Goal: Task Accomplishment & Management: Manage account settings

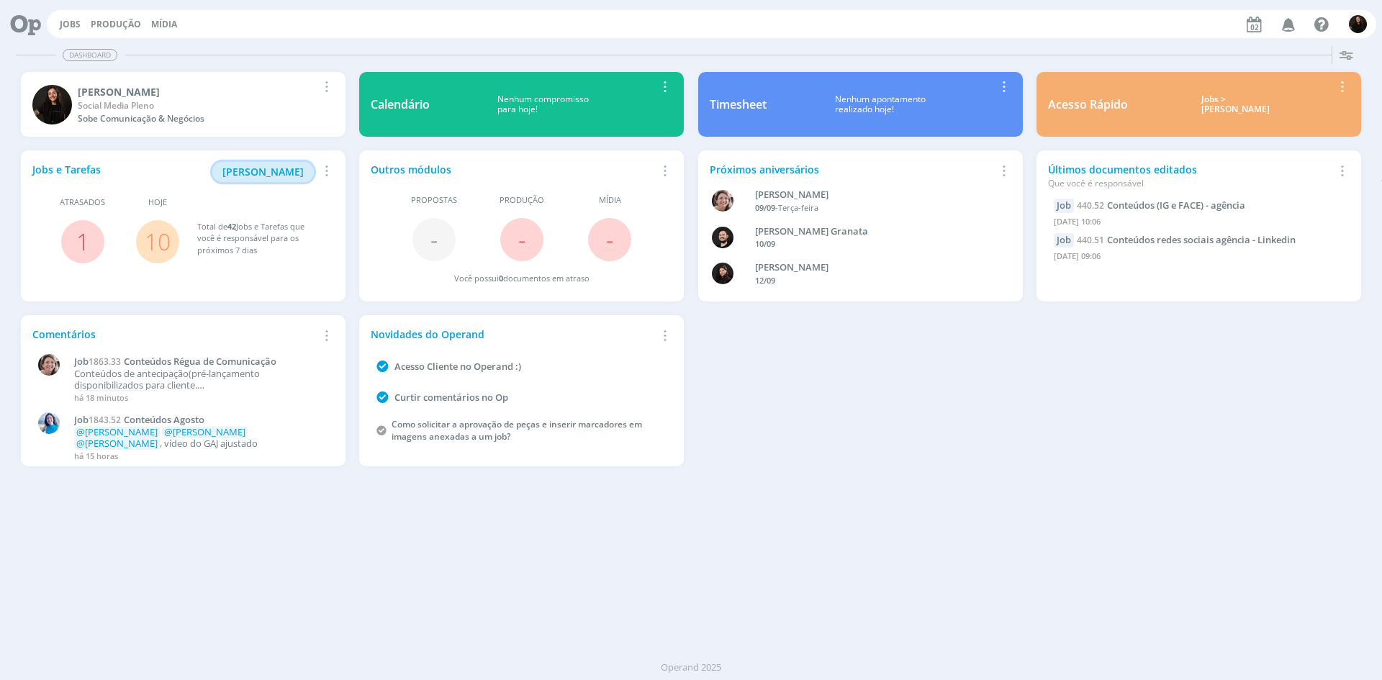
drag, startPoint x: 304, startPoint y: 177, endPoint x: 305, endPoint y: 199, distance: 21.6
click at [305, 177] on button "[PERSON_NAME]" at bounding box center [262, 172] width 101 height 20
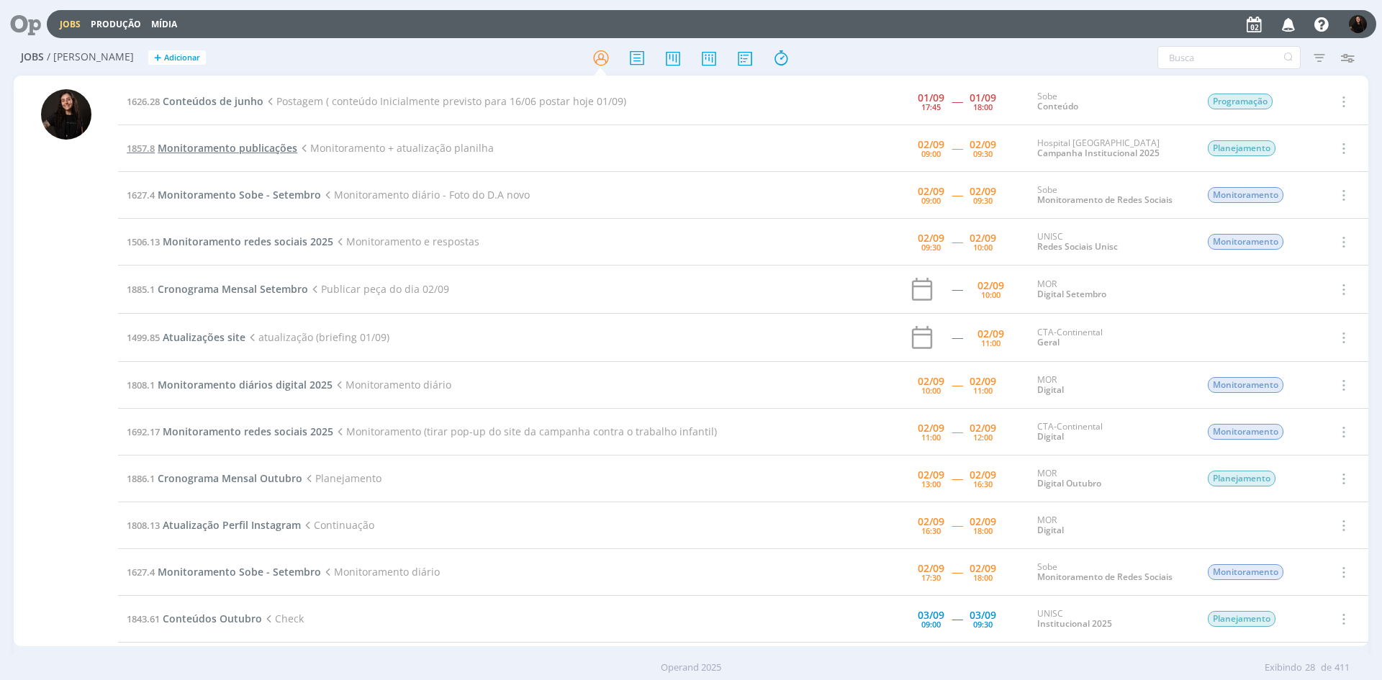
click at [235, 148] on span "Monitoramento publicações" at bounding box center [228, 148] width 140 height 14
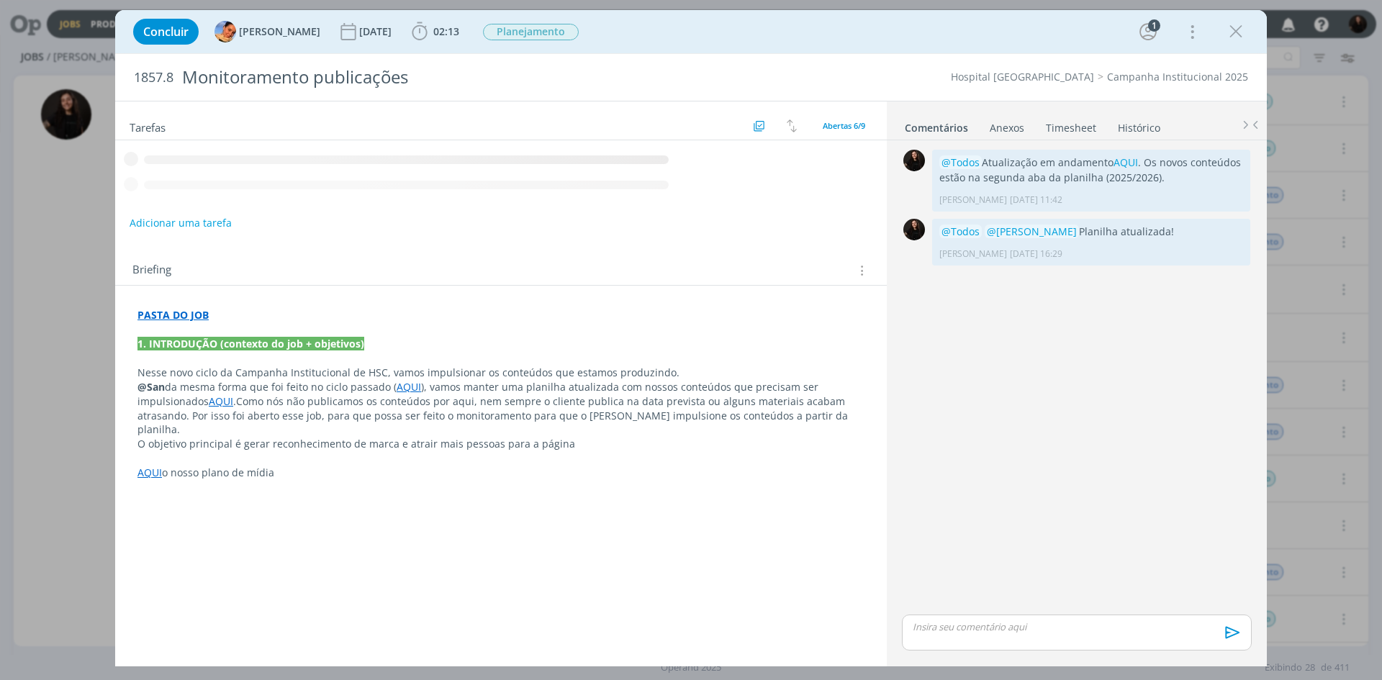
click at [1239, 31] on icon "dialog" at bounding box center [1236, 32] width 22 height 22
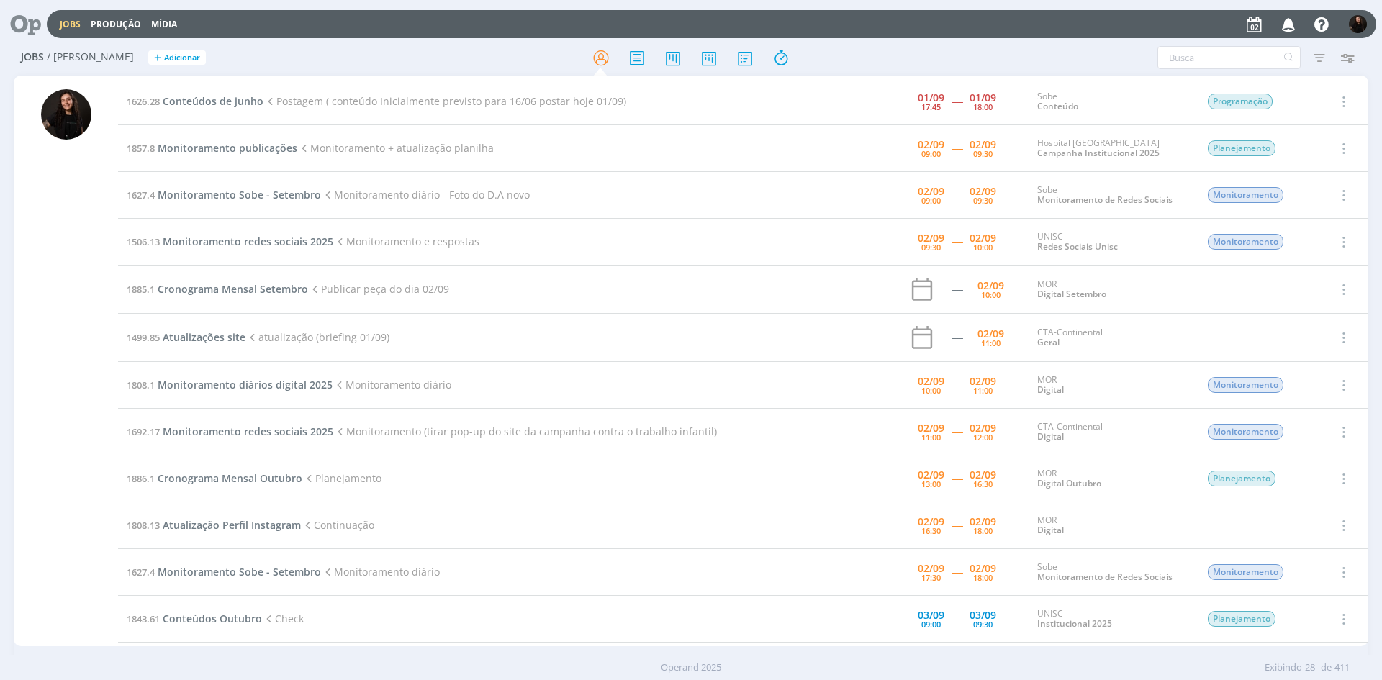
click at [268, 150] on span "Monitoramento publicações" at bounding box center [228, 148] width 140 height 14
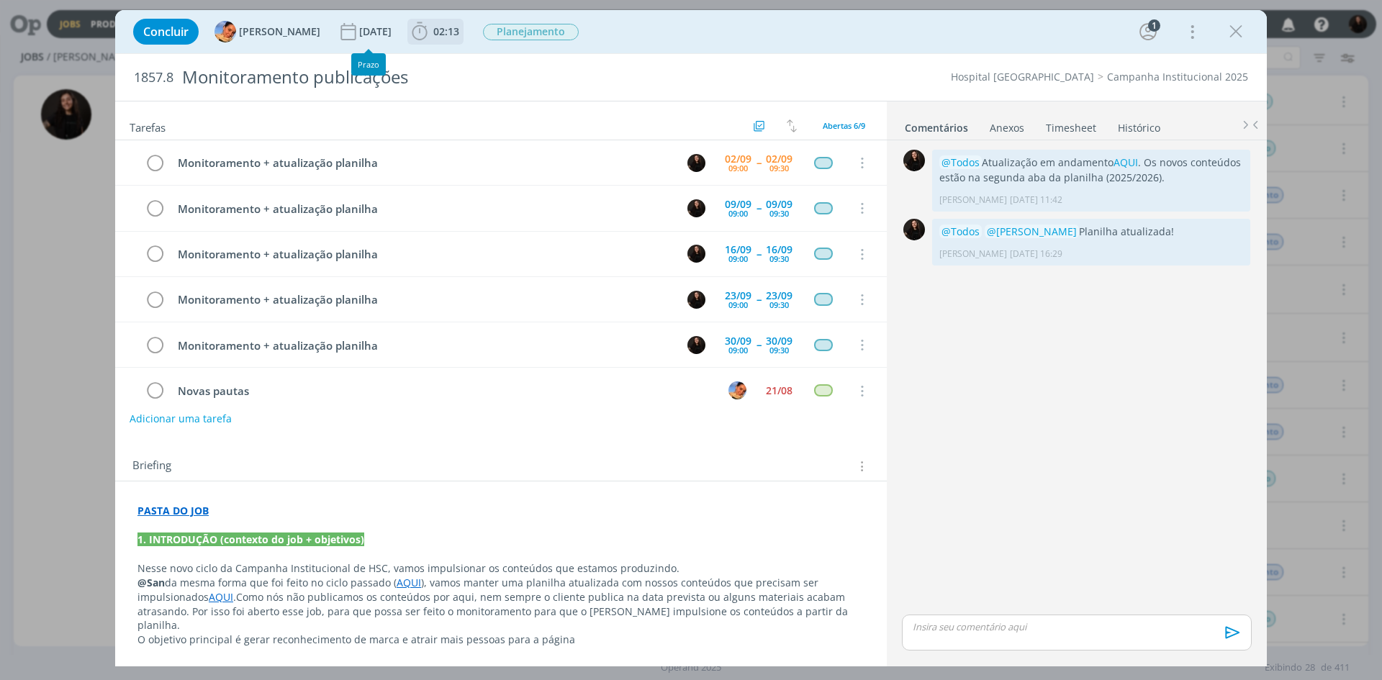
click at [413, 29] on icon "dialog" at bounding box center [420, 32] width 22 height 22
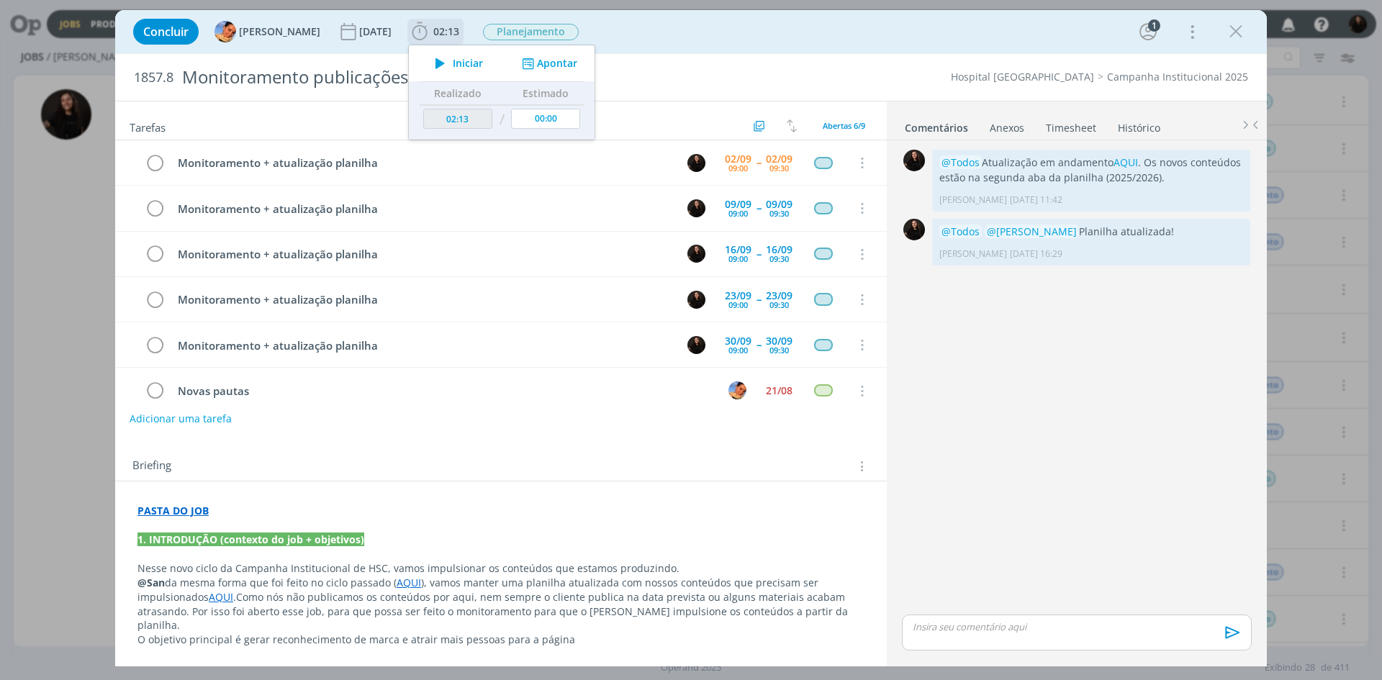
click at [467, 72] on button "Iniciar" at bounding box center [455, 63] width 57 height 20
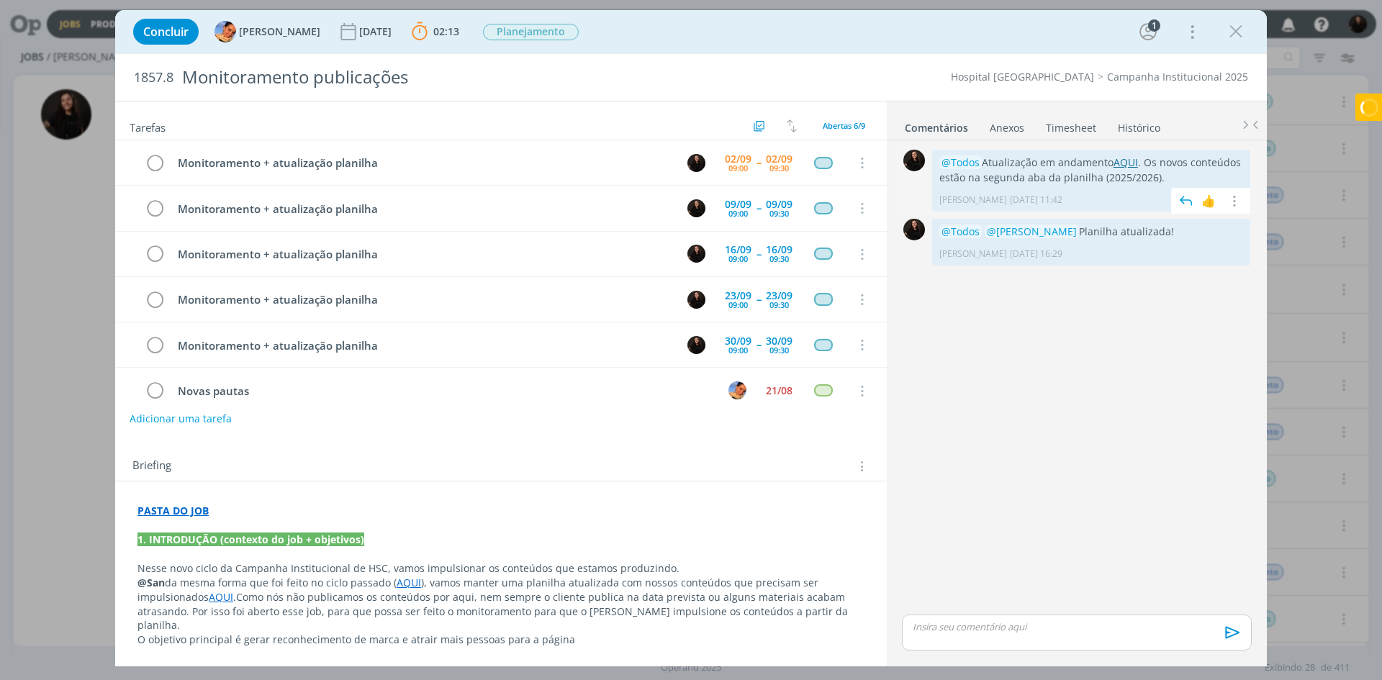
click at [1123, 158] on link "AQUI" at bounding box center [1125, 162] width 24 height 14
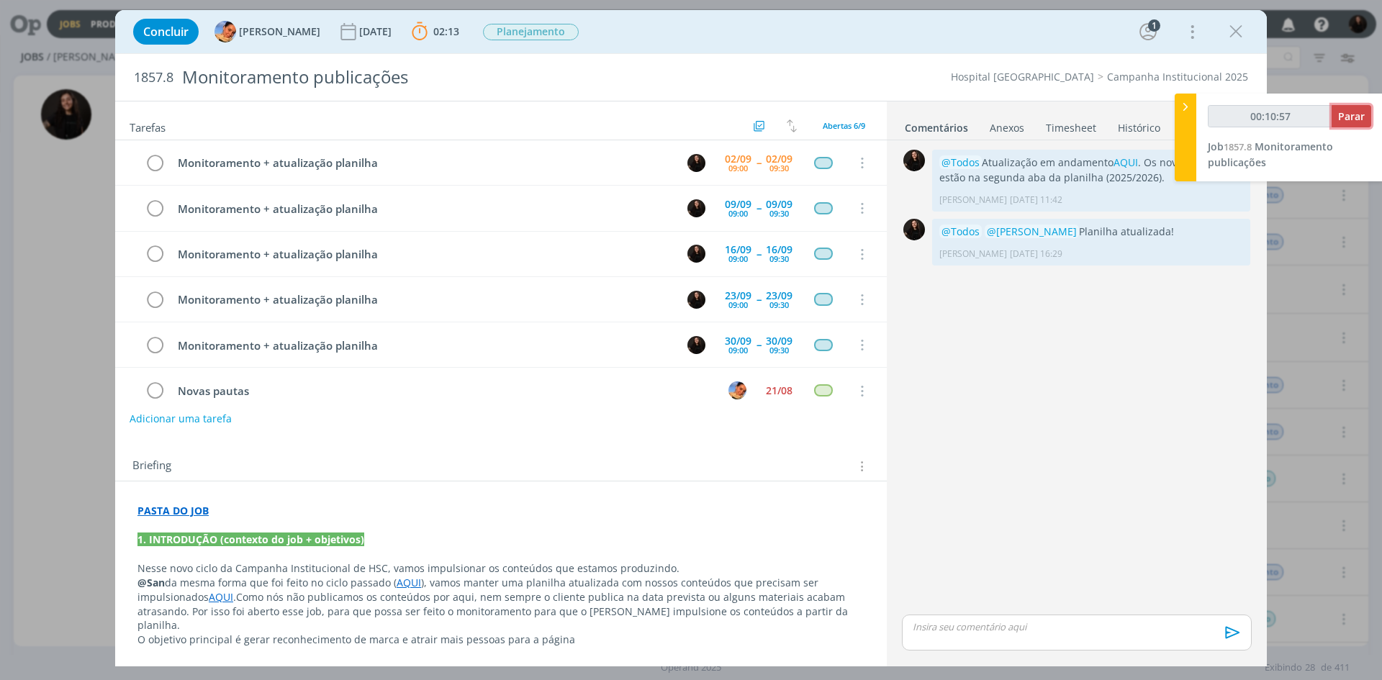
click at [1343, 109] on button "Parar" at bounding box center [1351, 116] width 40 height 22
click at [1344, 114] on span "Parar" at bounding box center [1351, 116] width 27 height 14
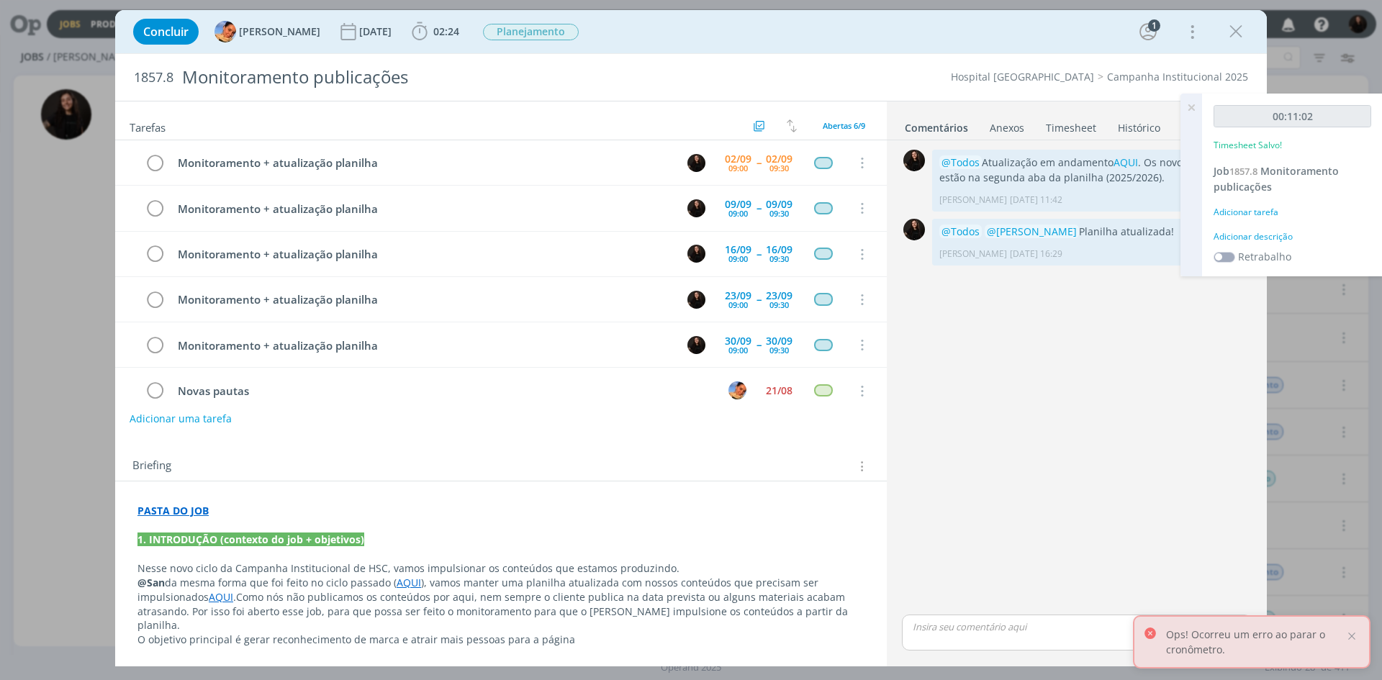
type input "00:11:00"
click at [1270, 235] on div "Adicionar descrição" at bounding box center [1292, 236] width 158 height 13
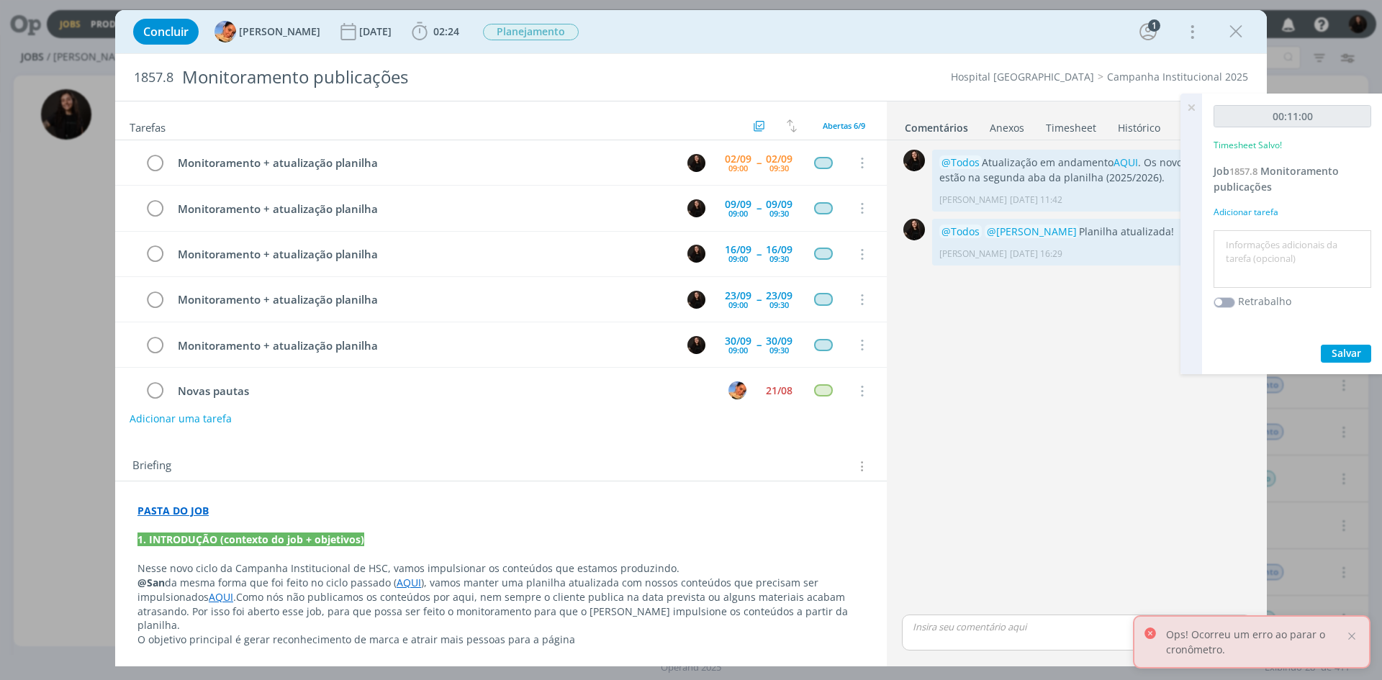
click at [1265, 244] on textarea at bounding box center [1292, 259] width 150 height 51
type textarea "monitoramento diário"
click at [1359, 349] on span "Salvar" at bounding box center [1346, 353] width 30 height 14
click at [153, 160] on icon "dialog" at bounding box center [155, 164] width 20 height 22
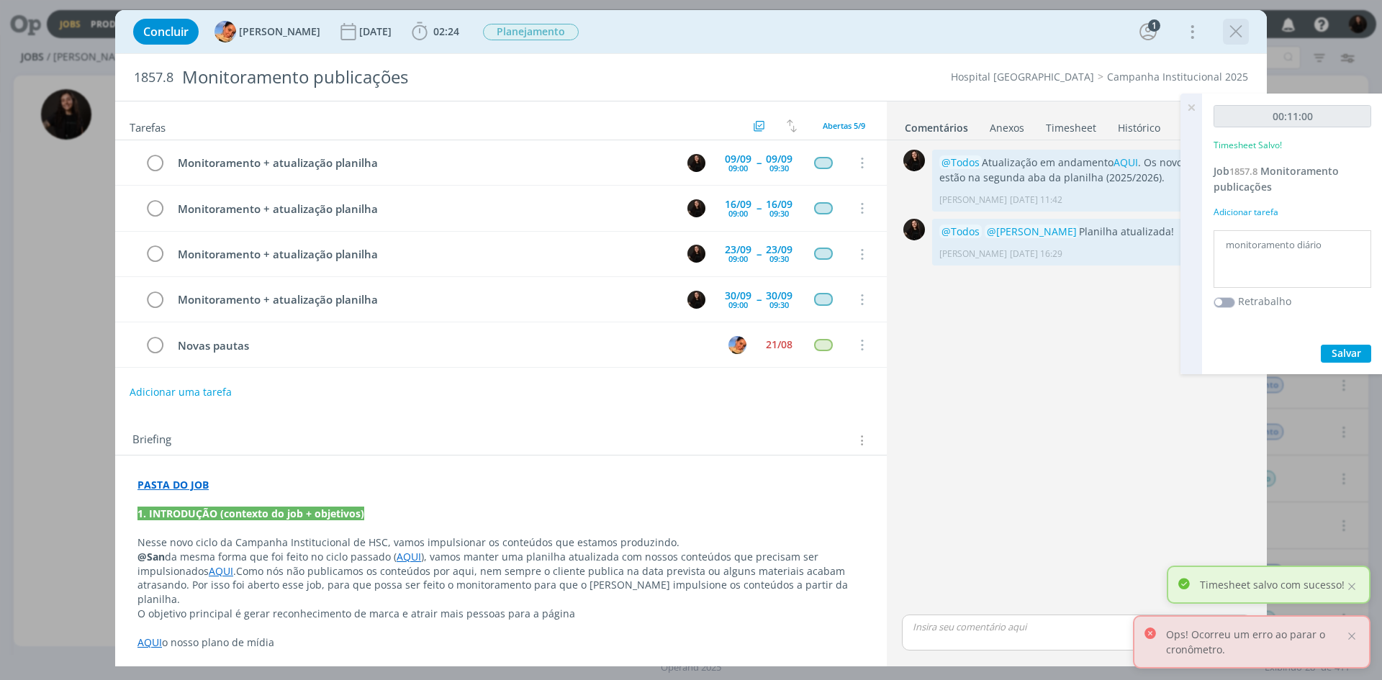
click at [1241, 30] on icon "dialog" at bounding box center [1236, 32] width 22 height 22
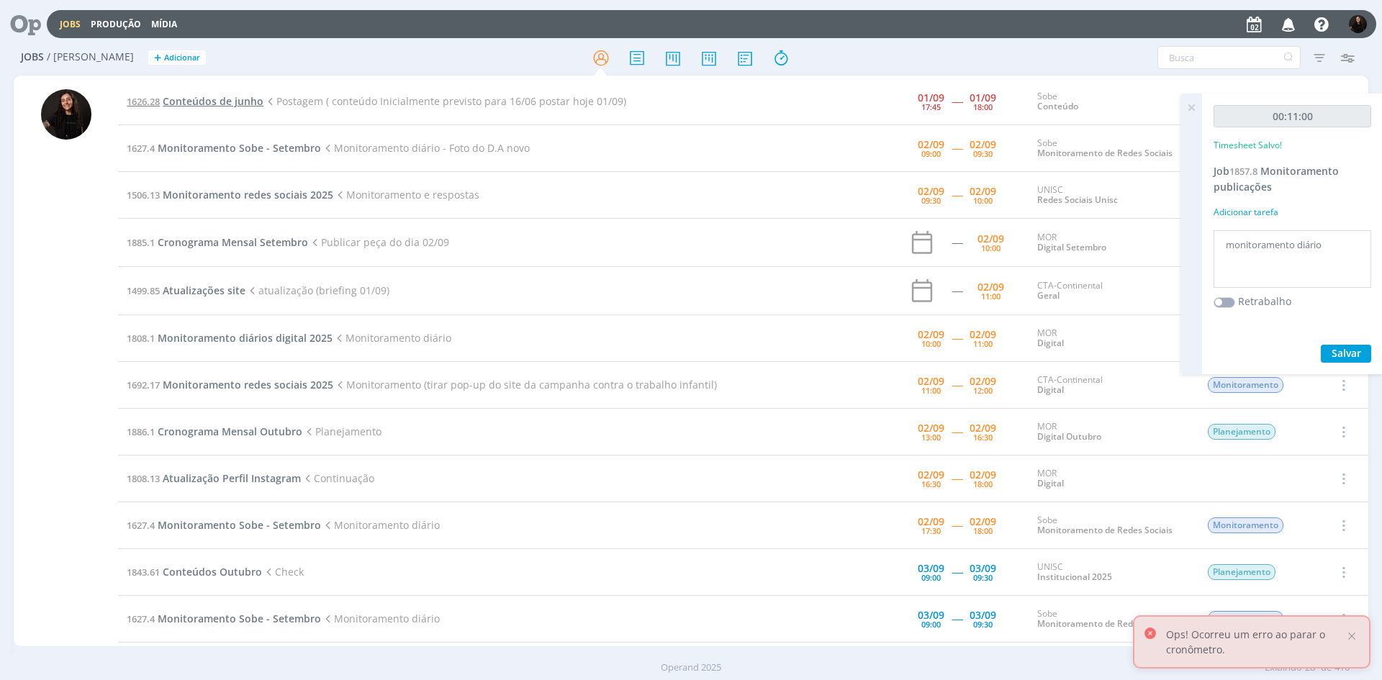
click at [240, 103] on span "Conteúdos de junho" at bounding box center [213, 101] width 101 height 14
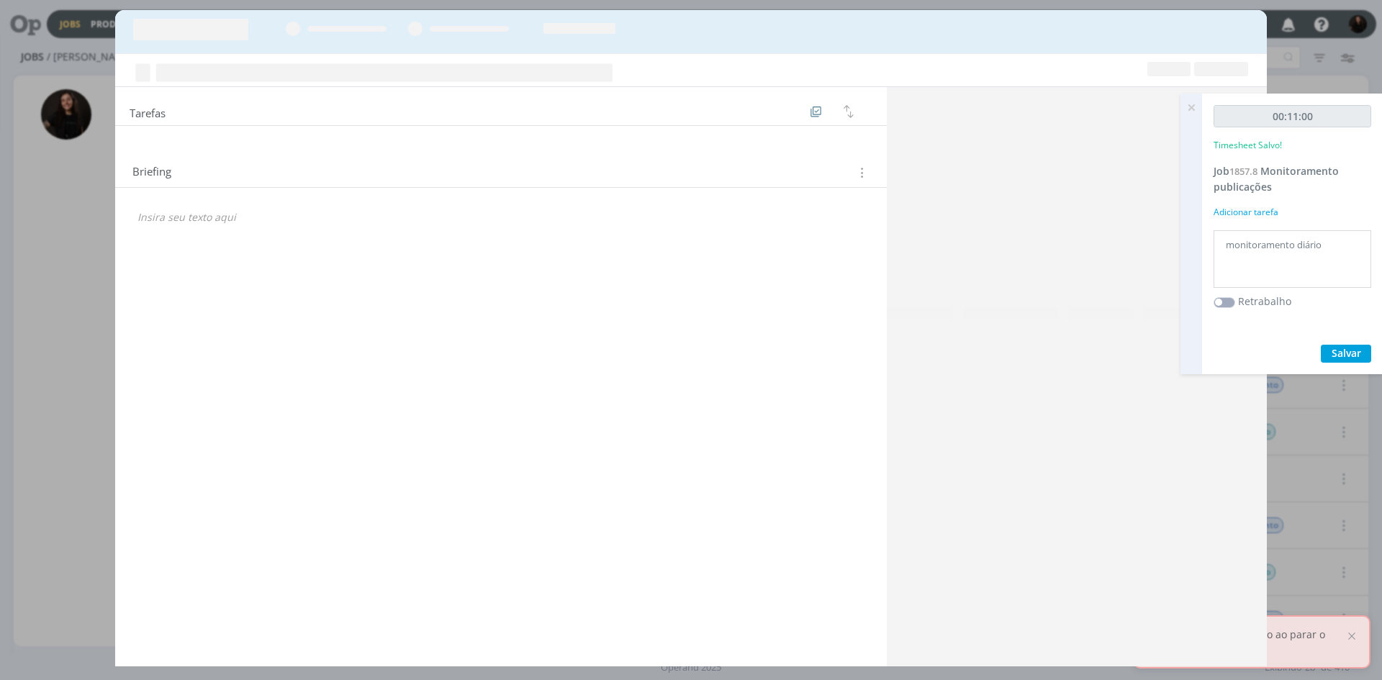
click at [1185, 109] on icon at bounding box center [1191, 108] width 26 height 28
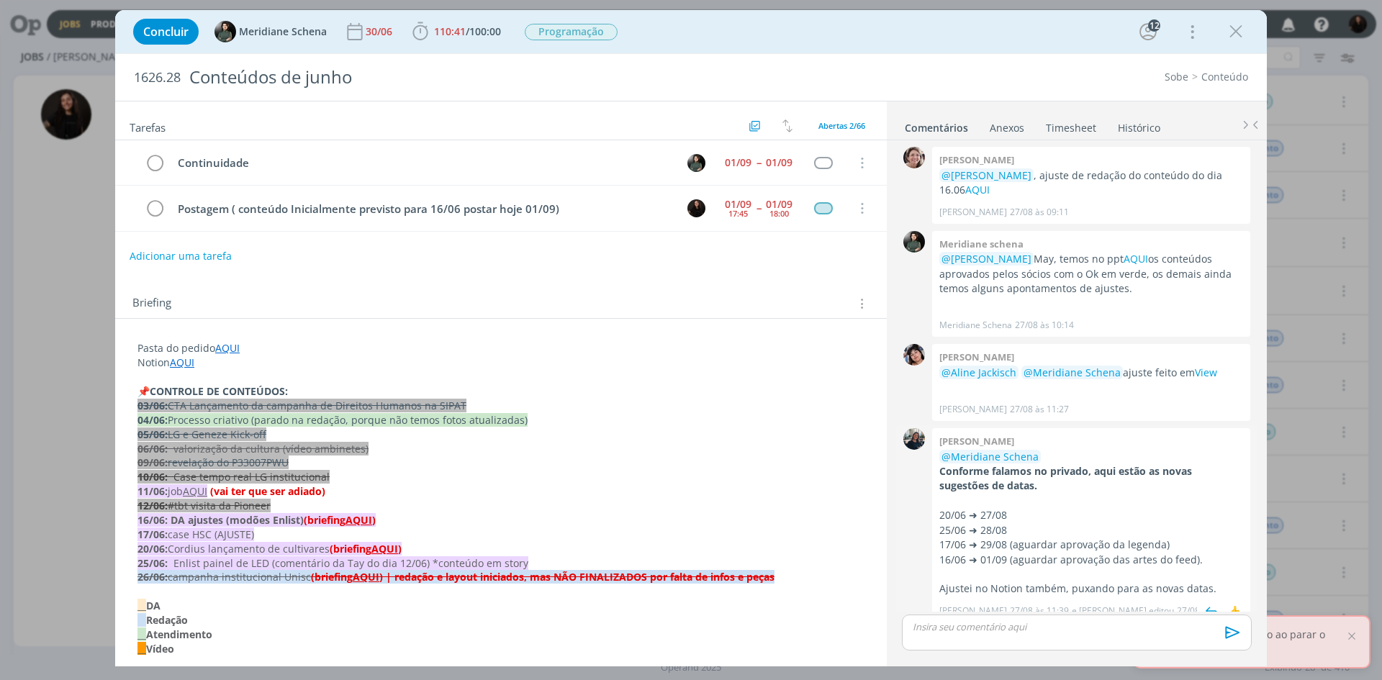
scroll to position [1773, 0]
click at [1244, 39] on icon "dialog" at bounding box center [1236, 32] width 22 height 22
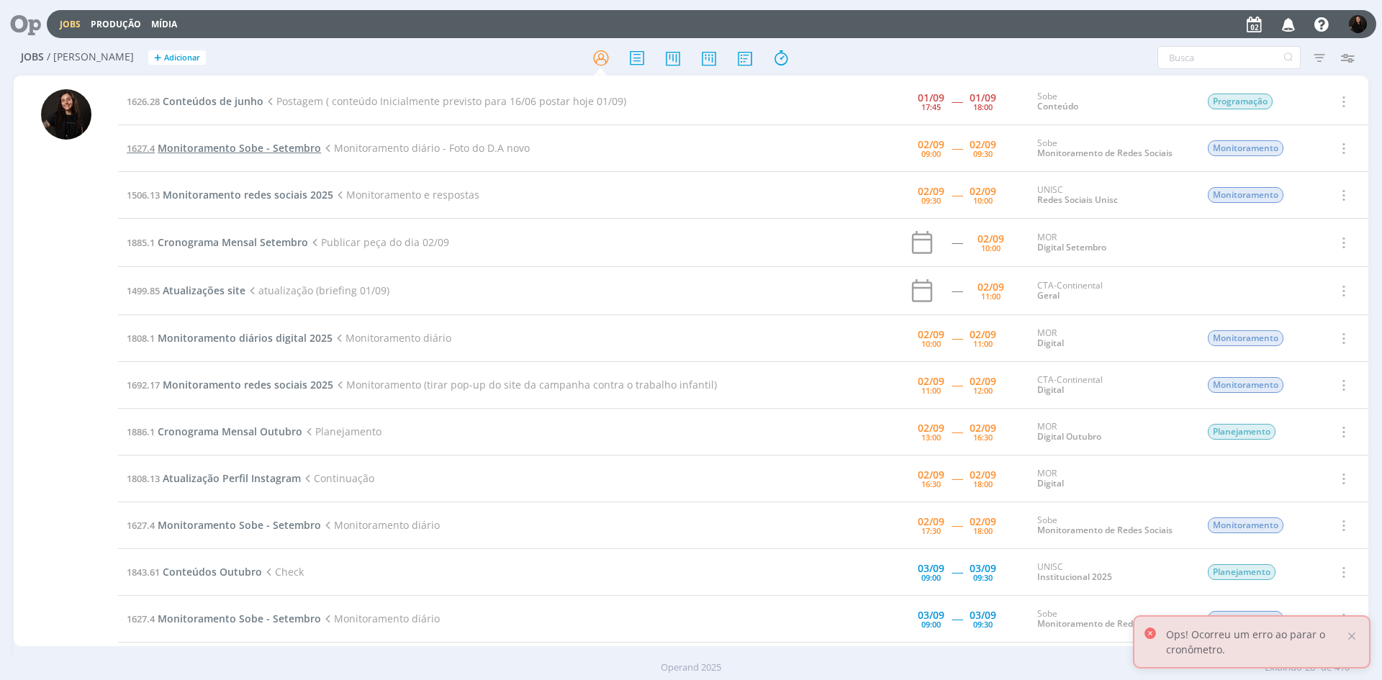
click at [255, 148] on span "Monitoramento Sobe - Setembro" at bounding box center [239, 148] width 163 height 14
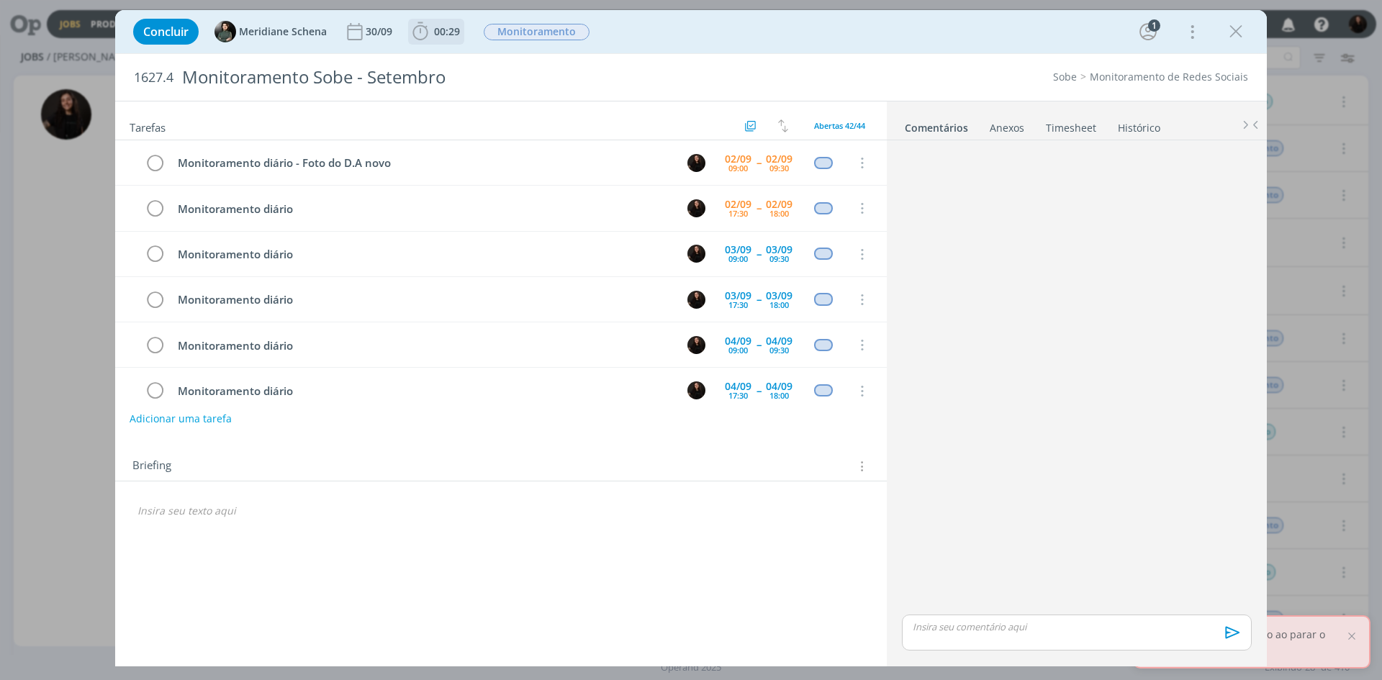
click at [416, 35] on icon "dialog" at bounding box center [420, 32] width 22 height 22
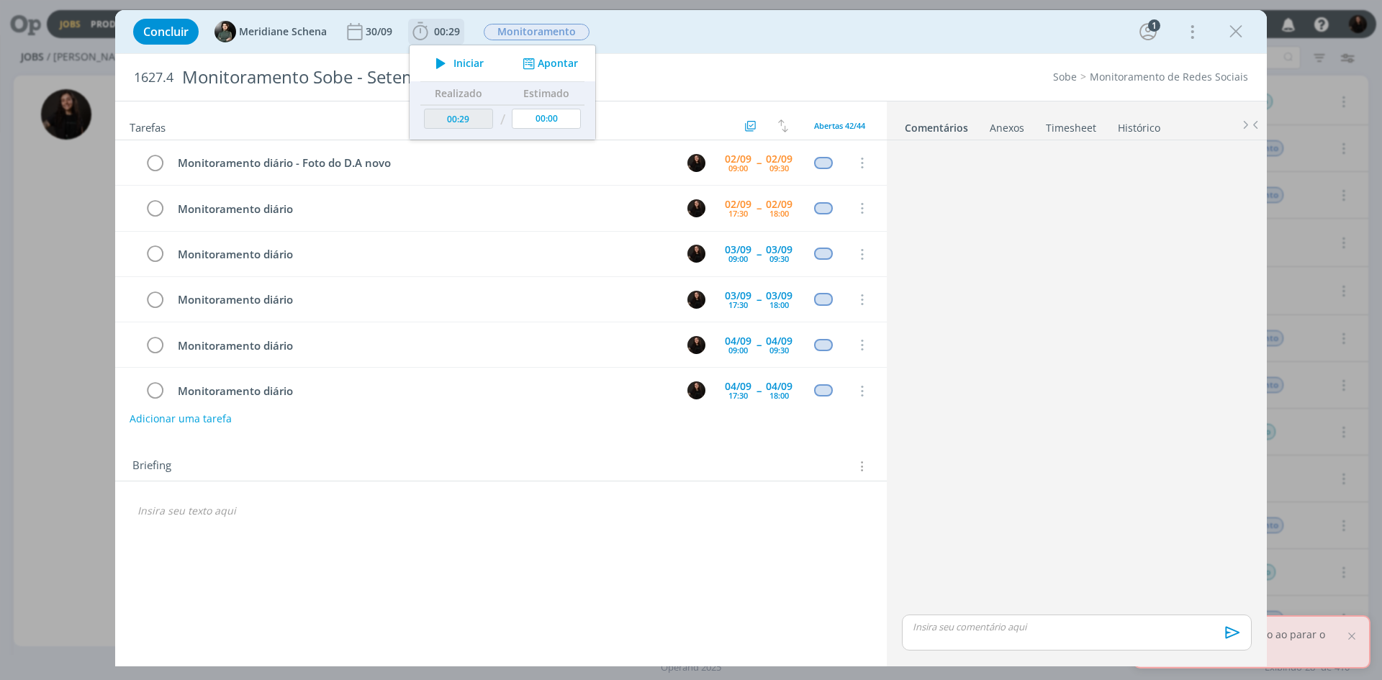
click at [442, 63] on icon "dialog" at bounding box center [440, 63] width 25 height 19
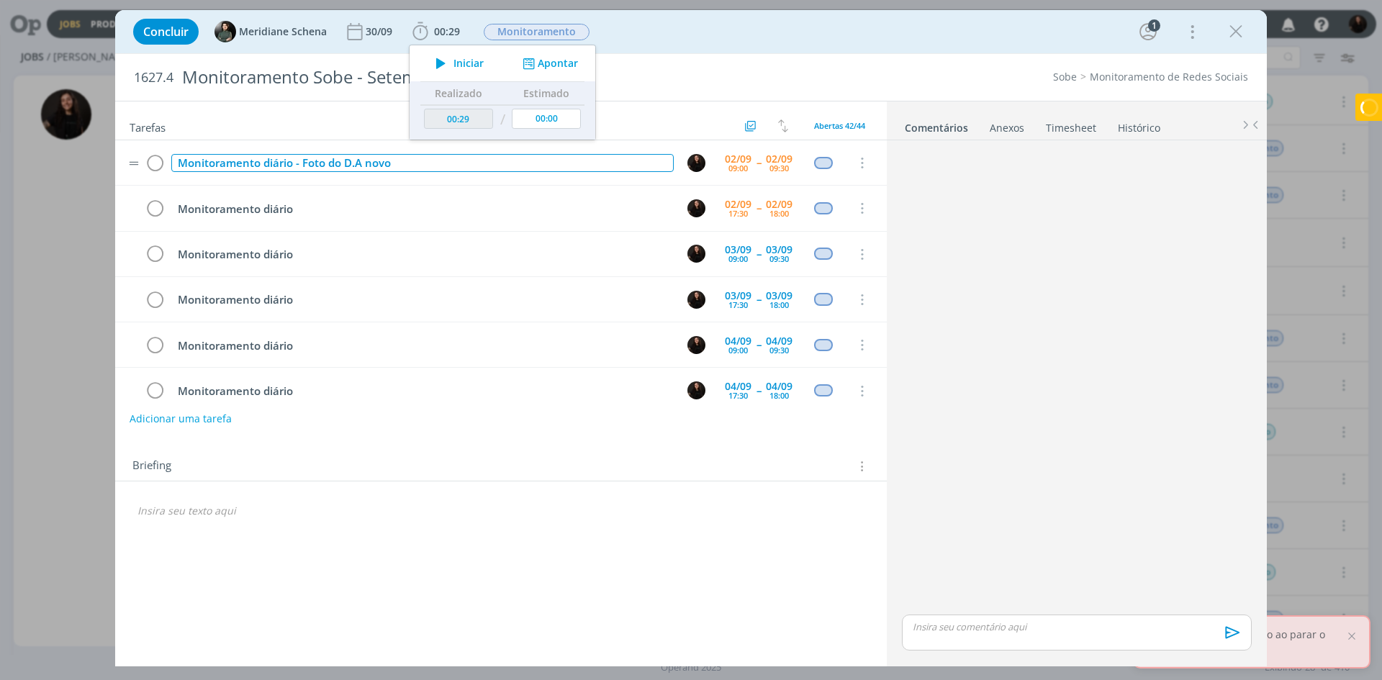
click at [406, 163] on div "Monitoramento diário - Foto do D.A novo" at bounding box center [422, 163] width 502 height 18
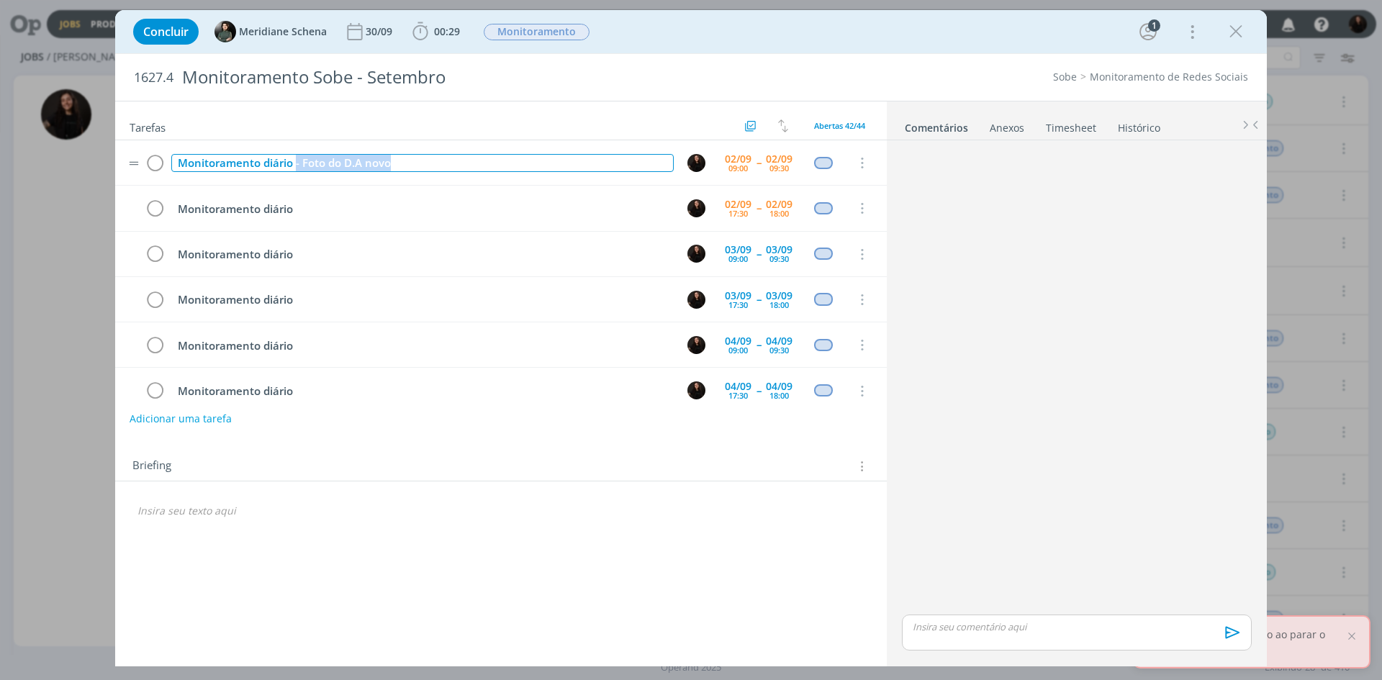
drag, startPoint x: 407, startPoint y: 163, endPoint x: 313, endPoint y: 173, distance: 94.7
click at [299, 166] on div "Monitoramento diário - Foto do D.A novo" at bounding box center [422, 163] width 502 height 18
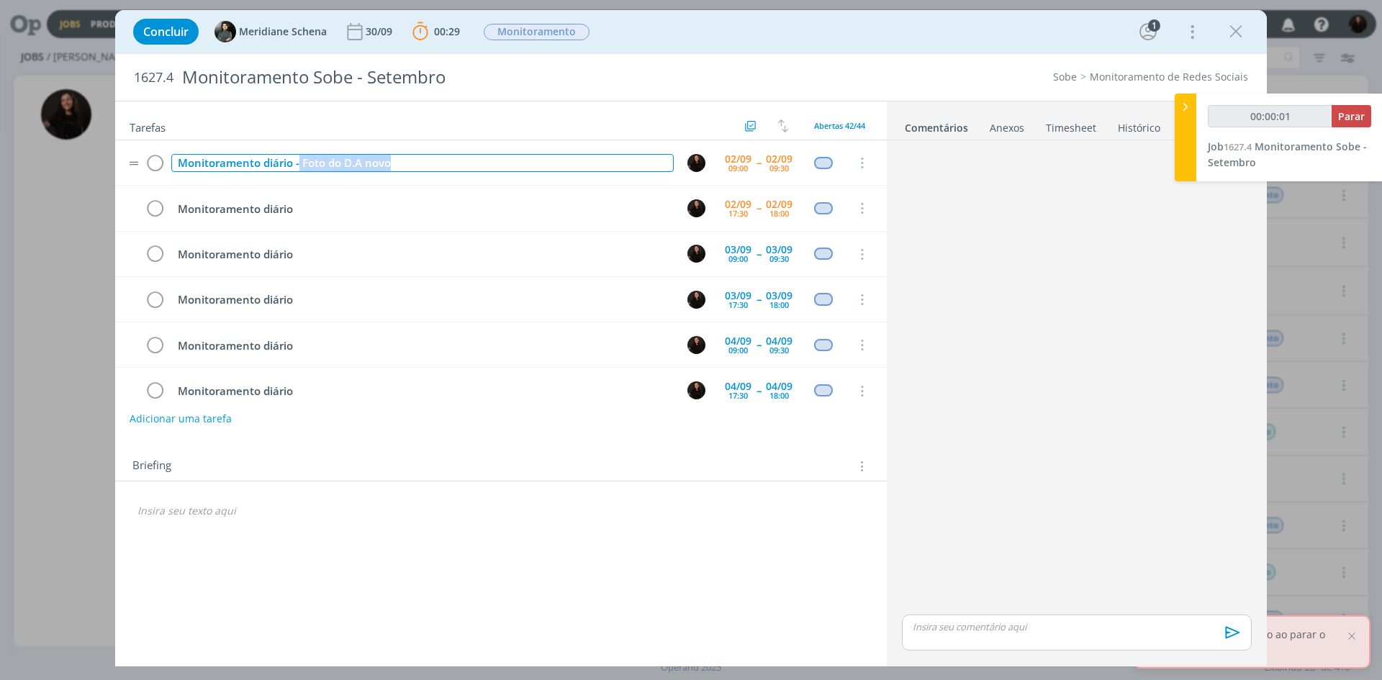
type input "00:00:02"
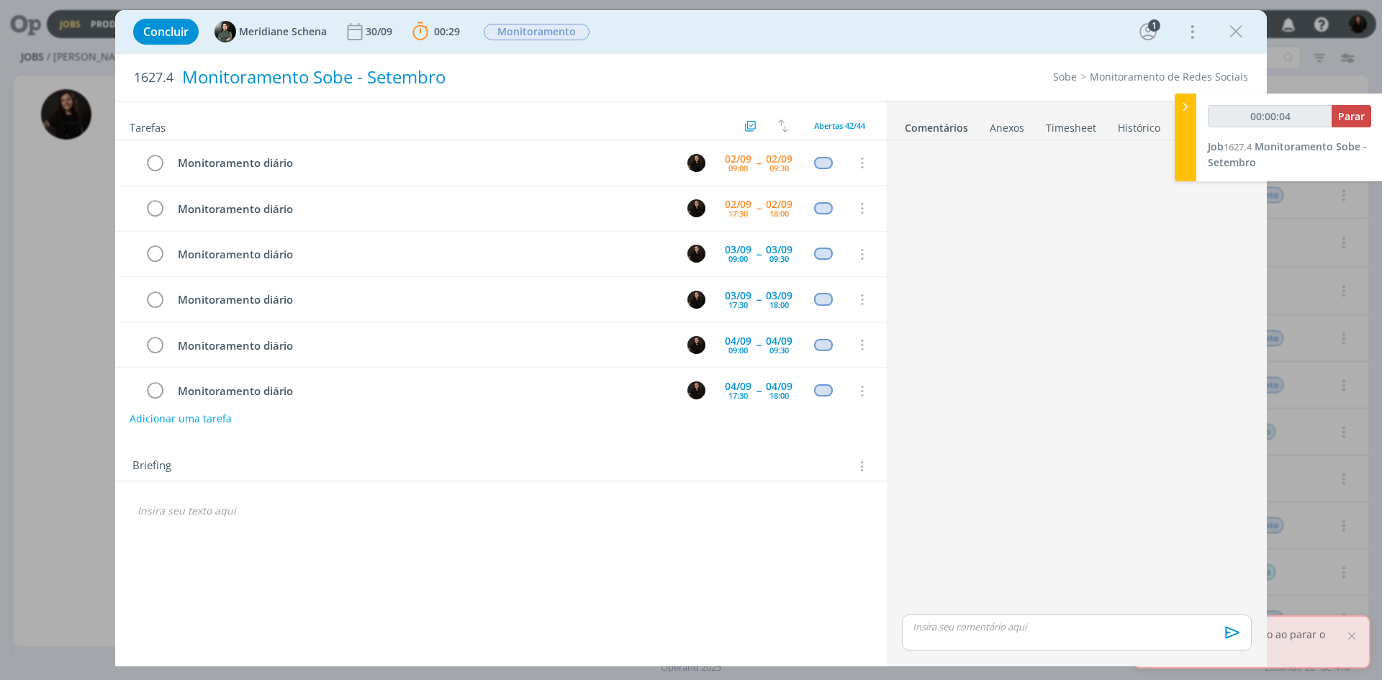
click at [674, 63] on div "Monitoramento Sobe - Setembro" at bounding box center [477, 77] width 602 height 35
type input "00:00:12"
click at [1185, 110] on icon at bounding box center [1185, 106] width 14 height 15
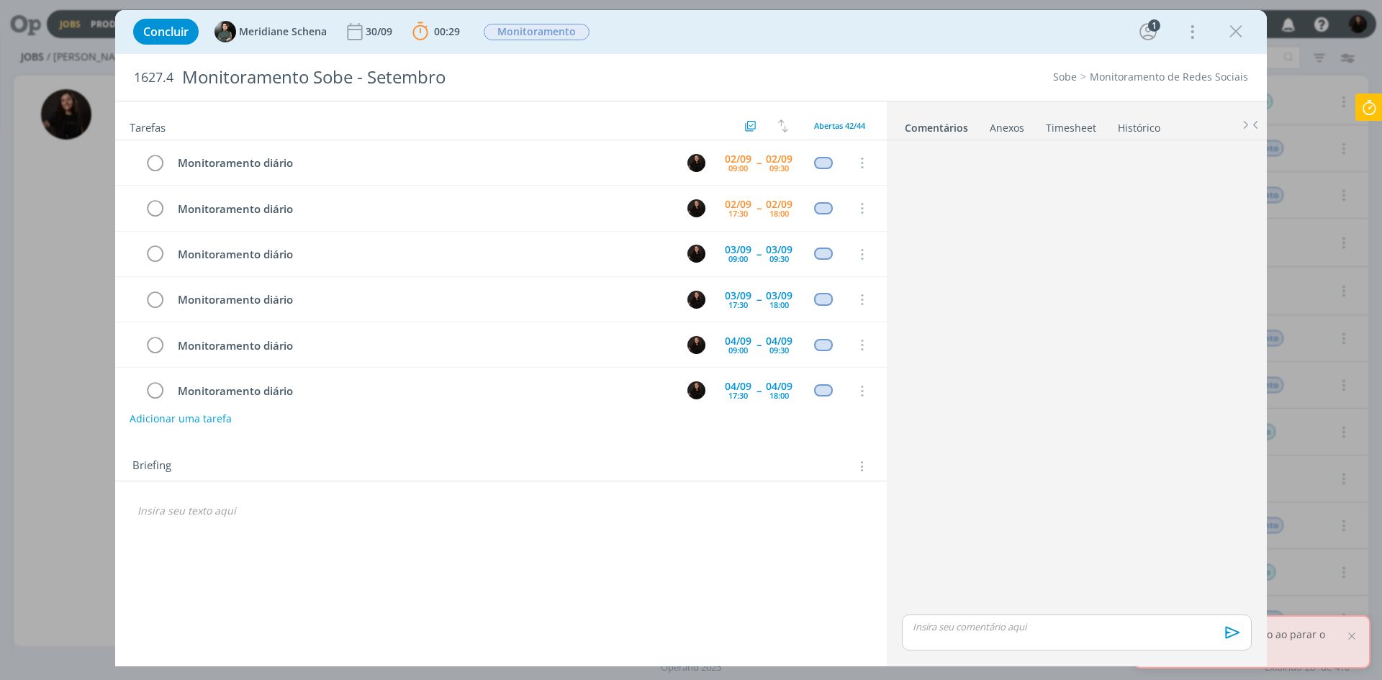
click at [1359, 103] on icon at bounding box center [1369, 108] width 26 height 28
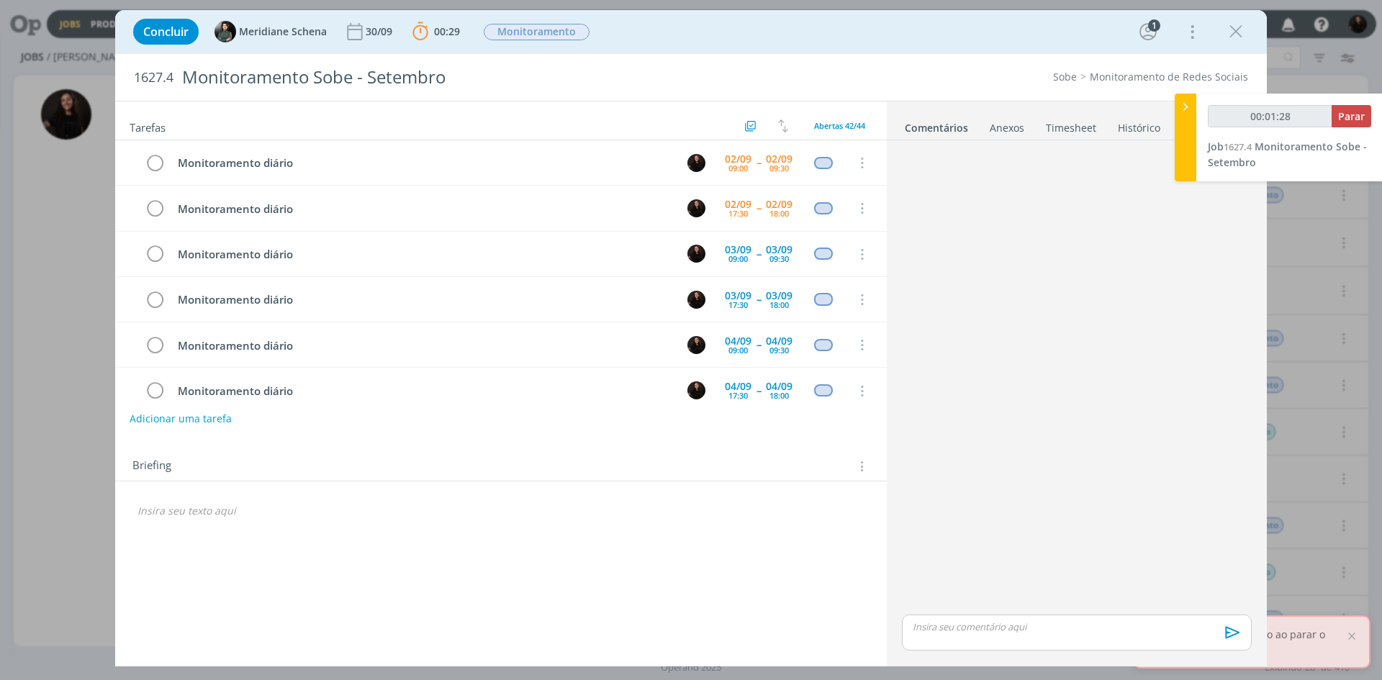
type input "00:01:29"
click at [1188, 110] on icon at bounding box center [1185, 106] width 14 height 15
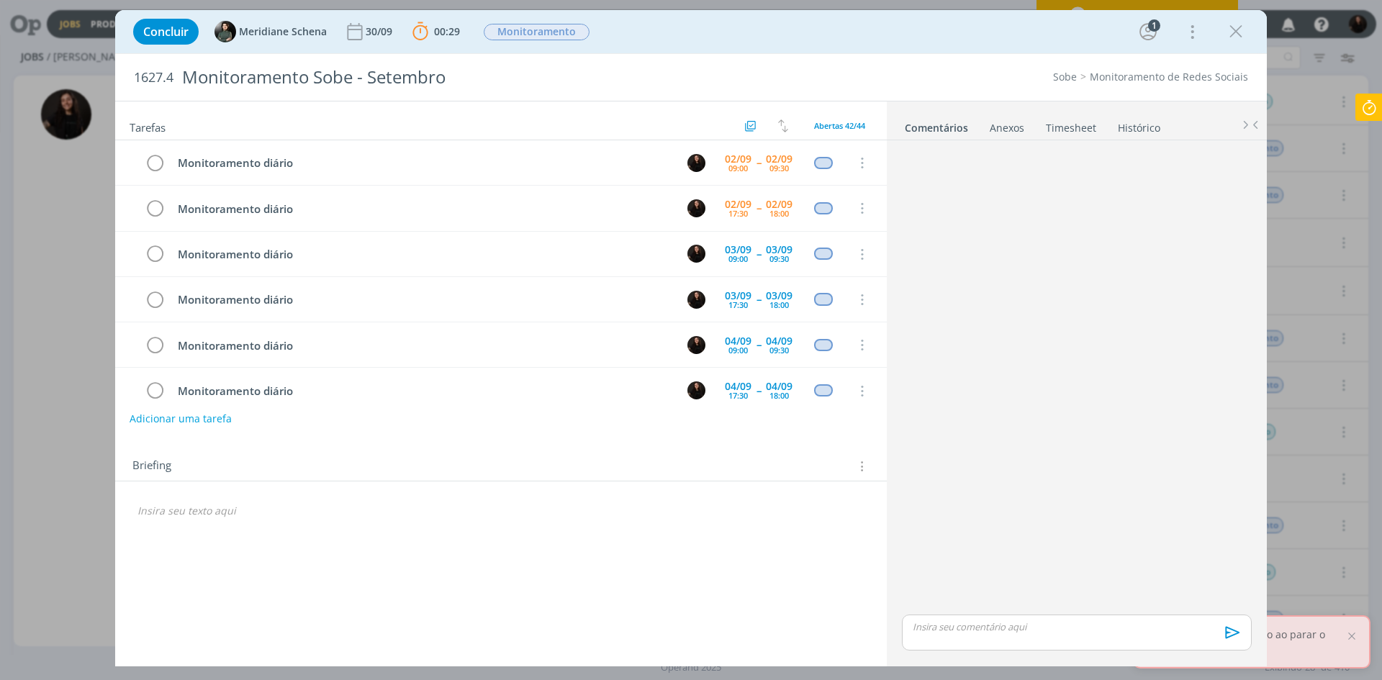
click at [1374, 103] on icon at bounding box center [1369, 108] width 26 height 28
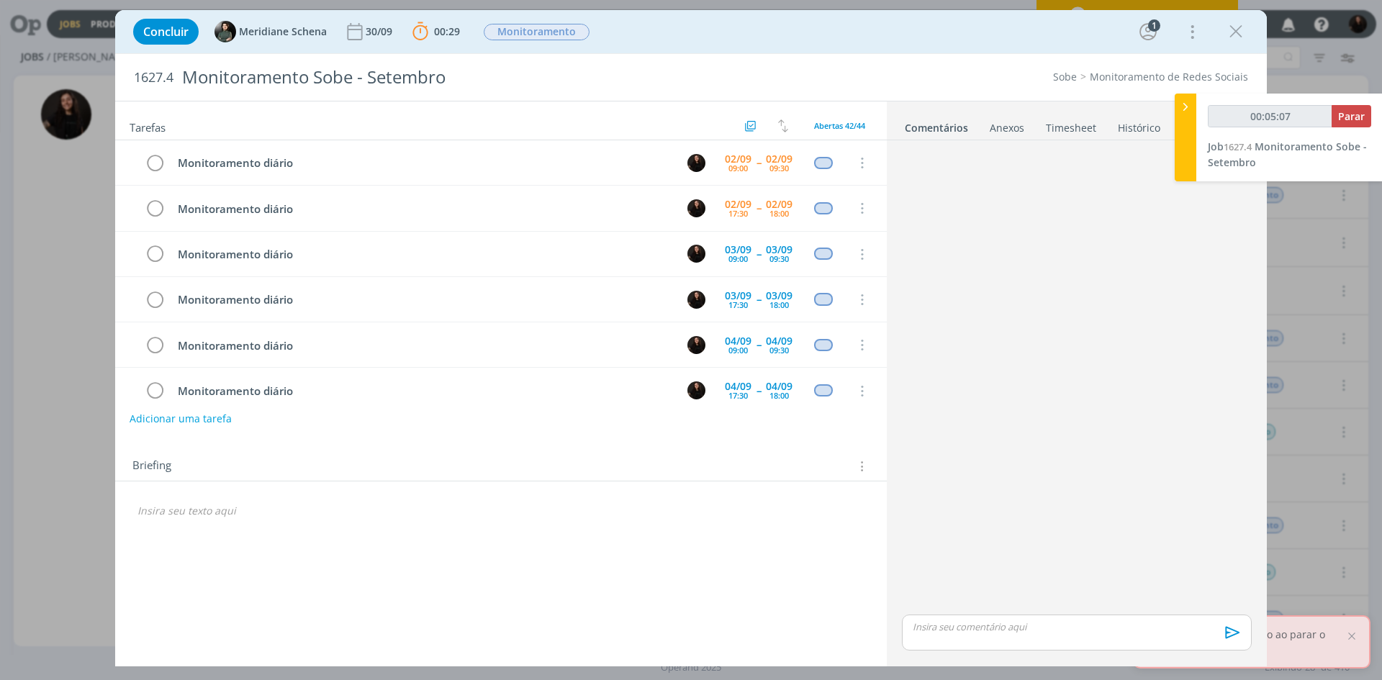
type input "00:05:08"
drag, startPoint x: 1190, startPoint y: 105, endPoint x: 1190, endPoint y: 112, distance: 7.2
click at [1190, 106] on icon at bounding box center [1185, 106] width 14 height 15
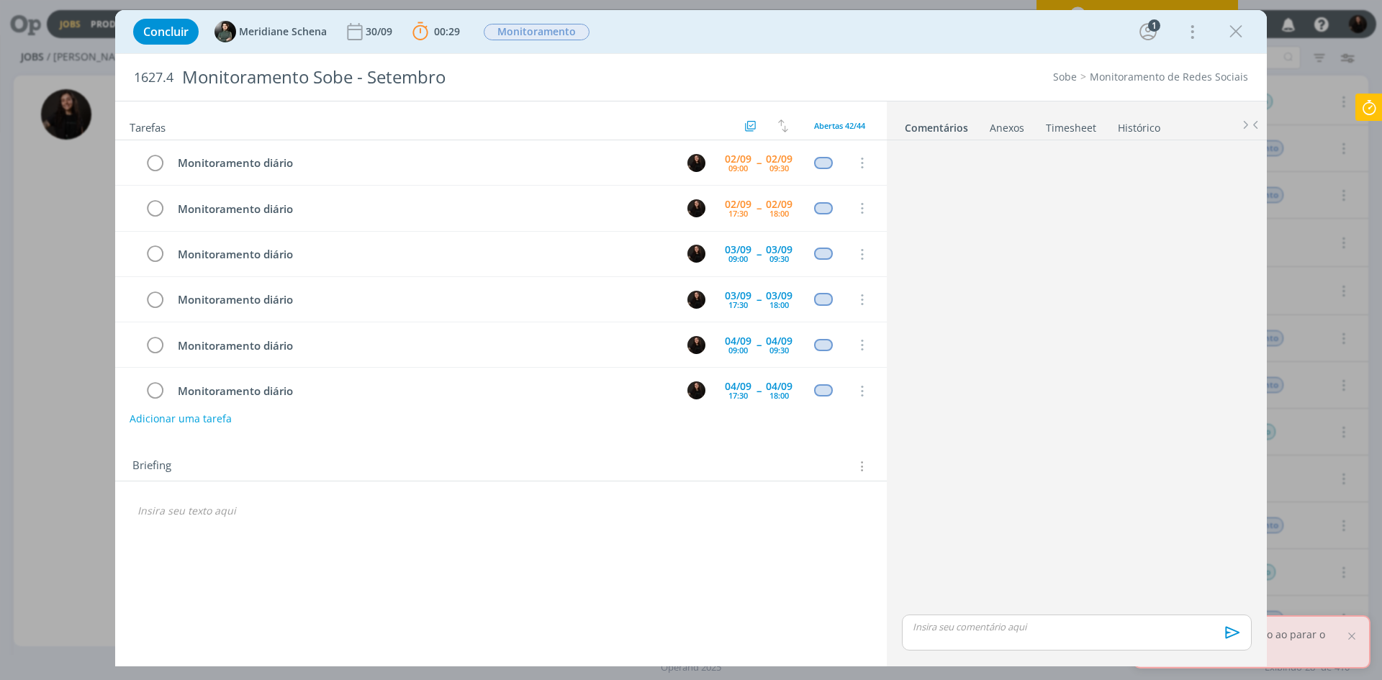
click at [1367, 101] on icon at bounding box center [1369, 108] width 26 height 28
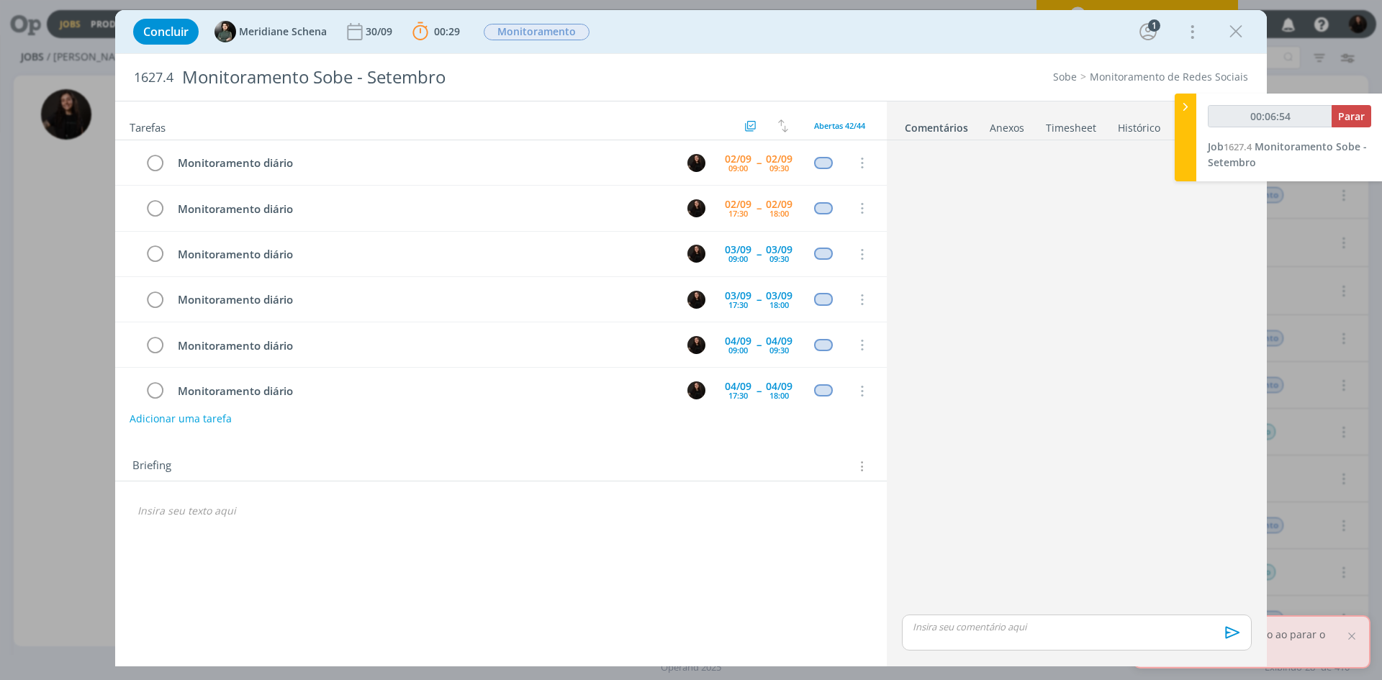
type input "00:06:55"
click at [1180, 102] on icon at bounding box center [1185, 106] width 14 height 15
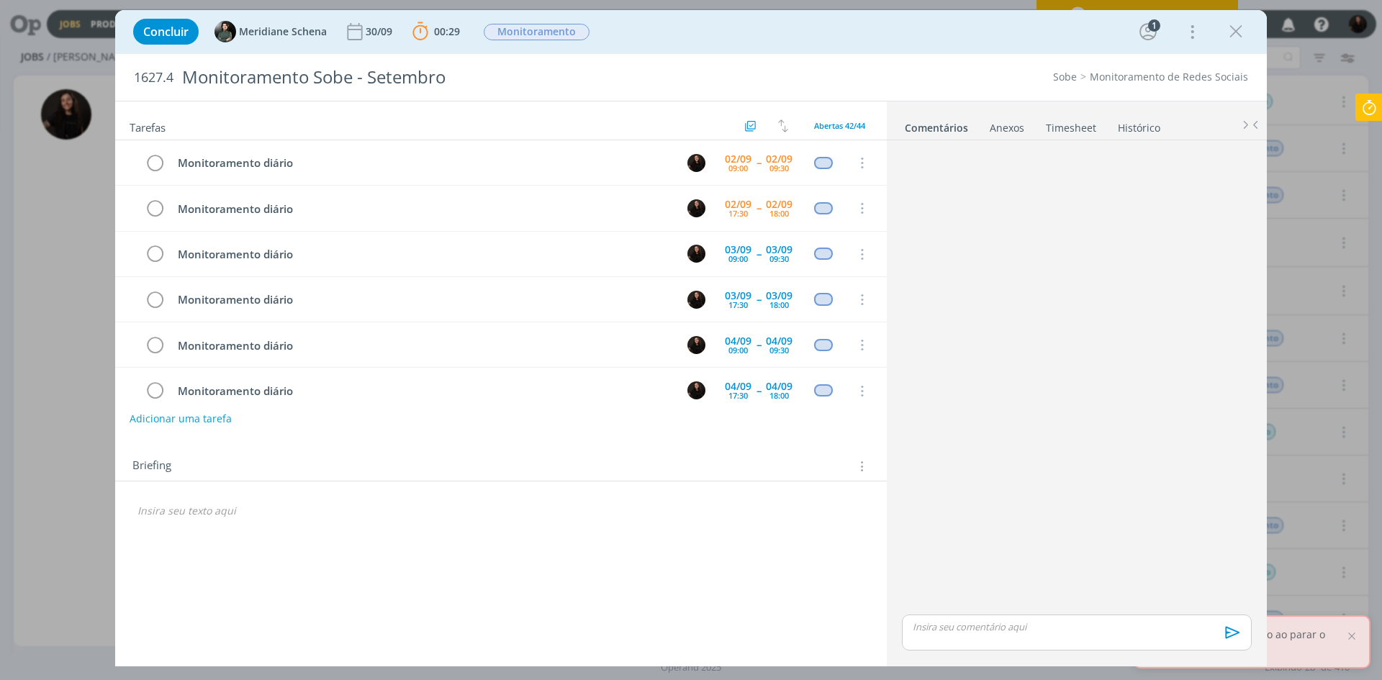
click at [1354, 119] on div "Concluir Meridiane Schena [DATE] 00:29 Parar Apontar Data * [DATE] Horas * 00:0…" at bounding box center [691, 340] width 1382 height 680
click at [1364, 109] on icon at bounding box center [1369, 108] width 26 height 28
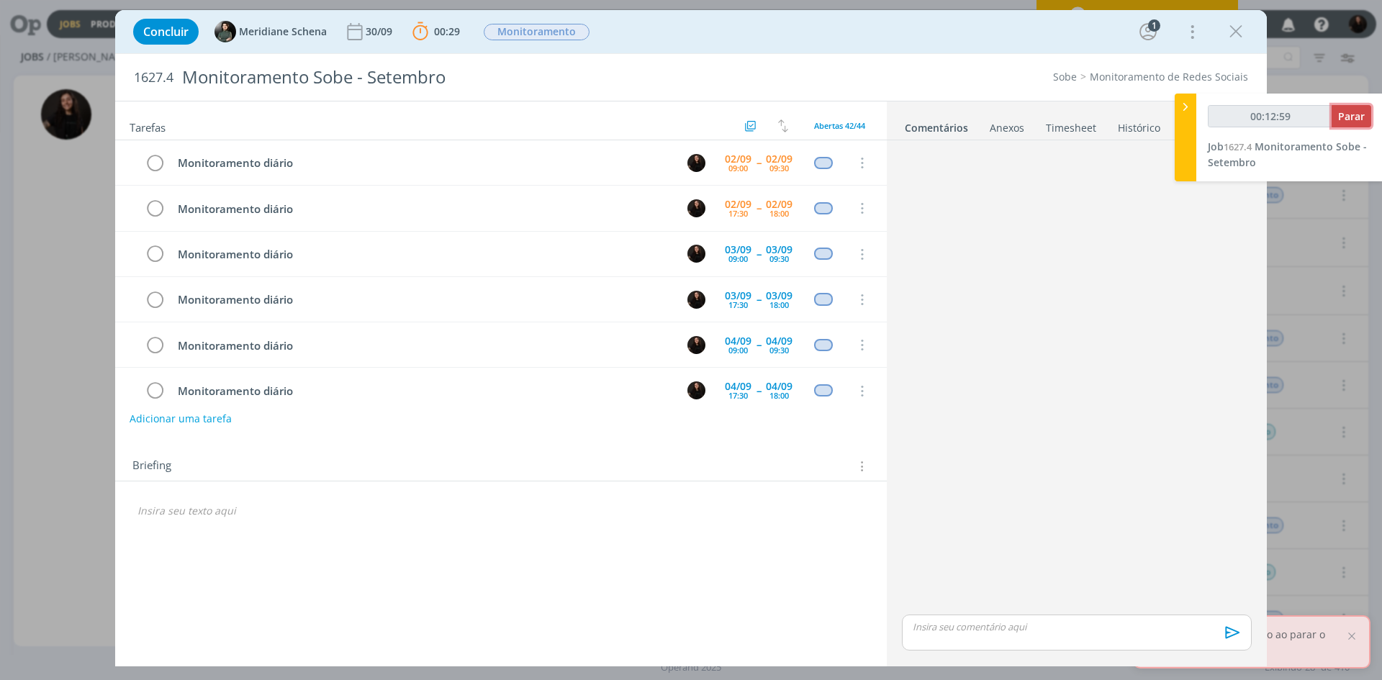
click at [1351, 122] on span "Parar" at bounding box center [1351, 116] width 27 height 14
click at [1346, 114] on span "Parar" at bounding box center [1351, 116] width 27 height 14
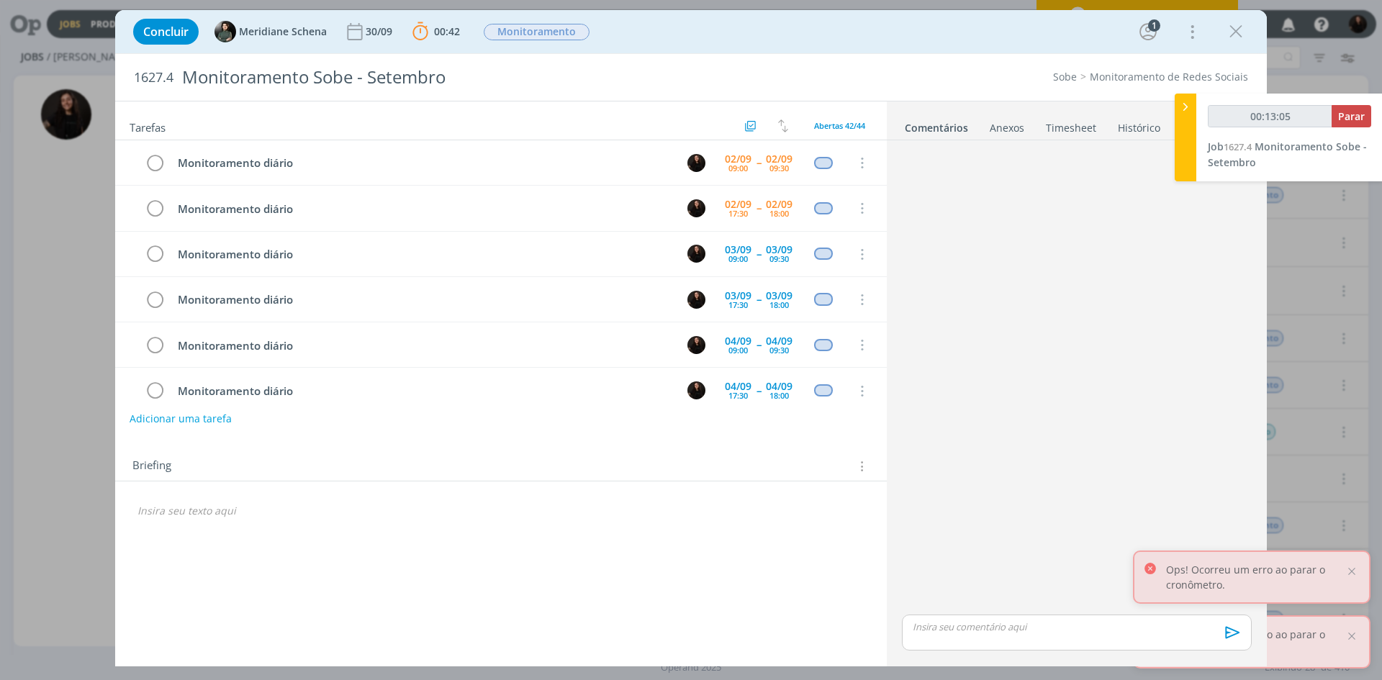
type input "00:13:00"
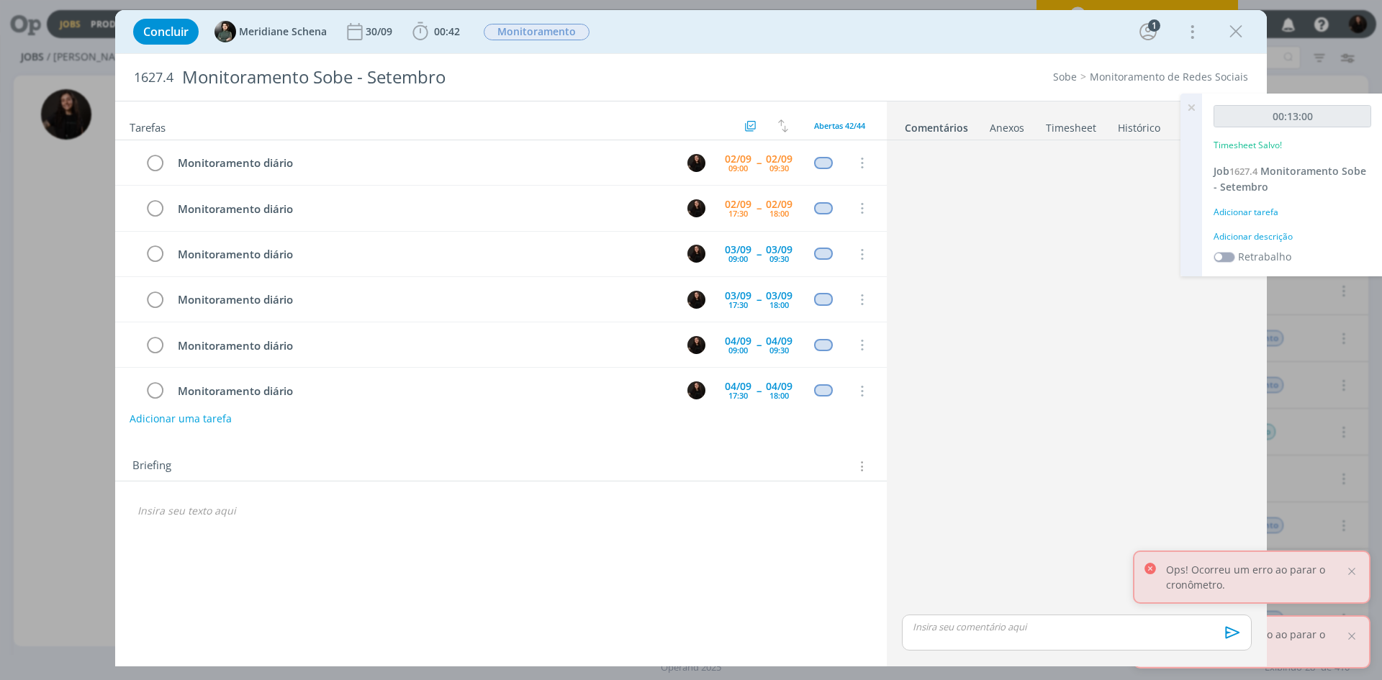
click at [1260, 234] on div "Adicionar descrição" at bounding box center [1292, 236] width 158 height 13
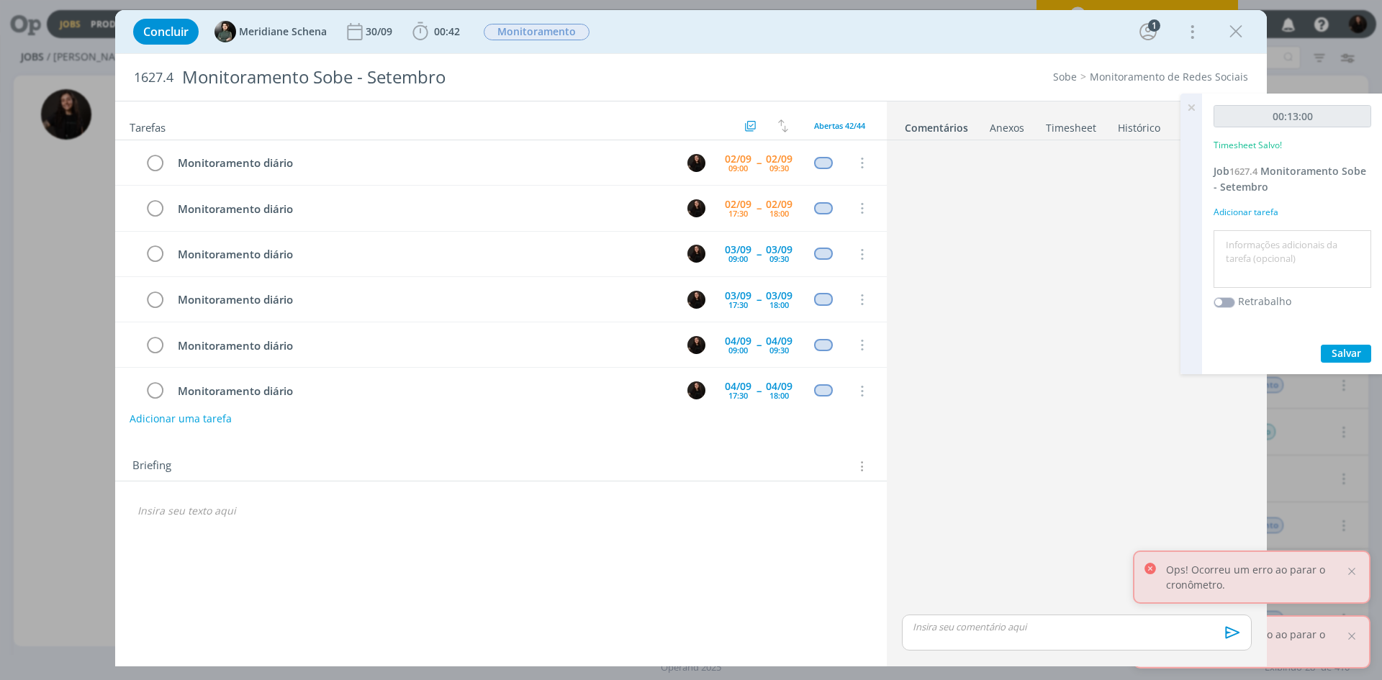
click at [1270, 252] on textarea at bounding box center [1292, 259] width 150 height 51
type textarea "monitoramento diário"
click at [1339, 359] on span "Salvar" at bounding box center [1346, 353] width 30 height 14
click at [153, 159] on icon "dialog" at bounding box center [155, 164] width 20 height 22
click at [1241, 21] on icon "dialog" at bounding box center [1236, 32] width 22 height 22
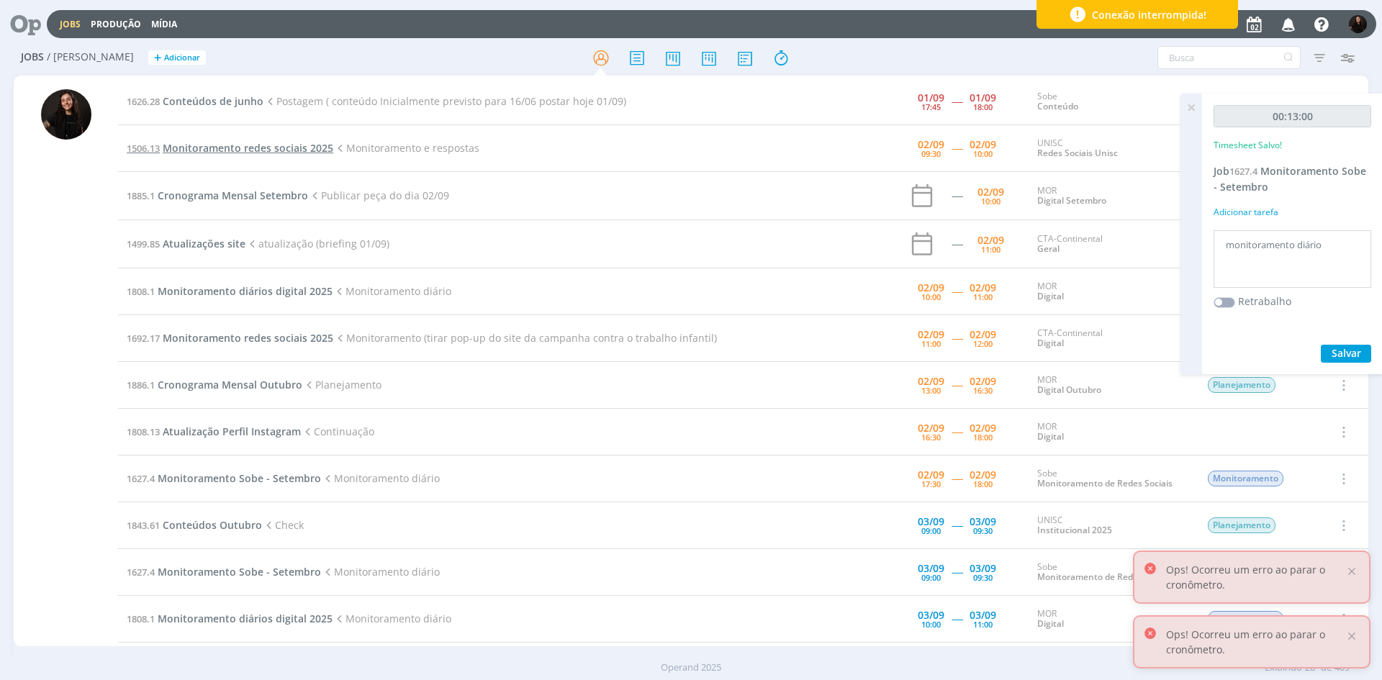
click at [314, 151] on span "Monitoramento redes sociais 2025" at bounding box center [248, 148] width 171 height 14
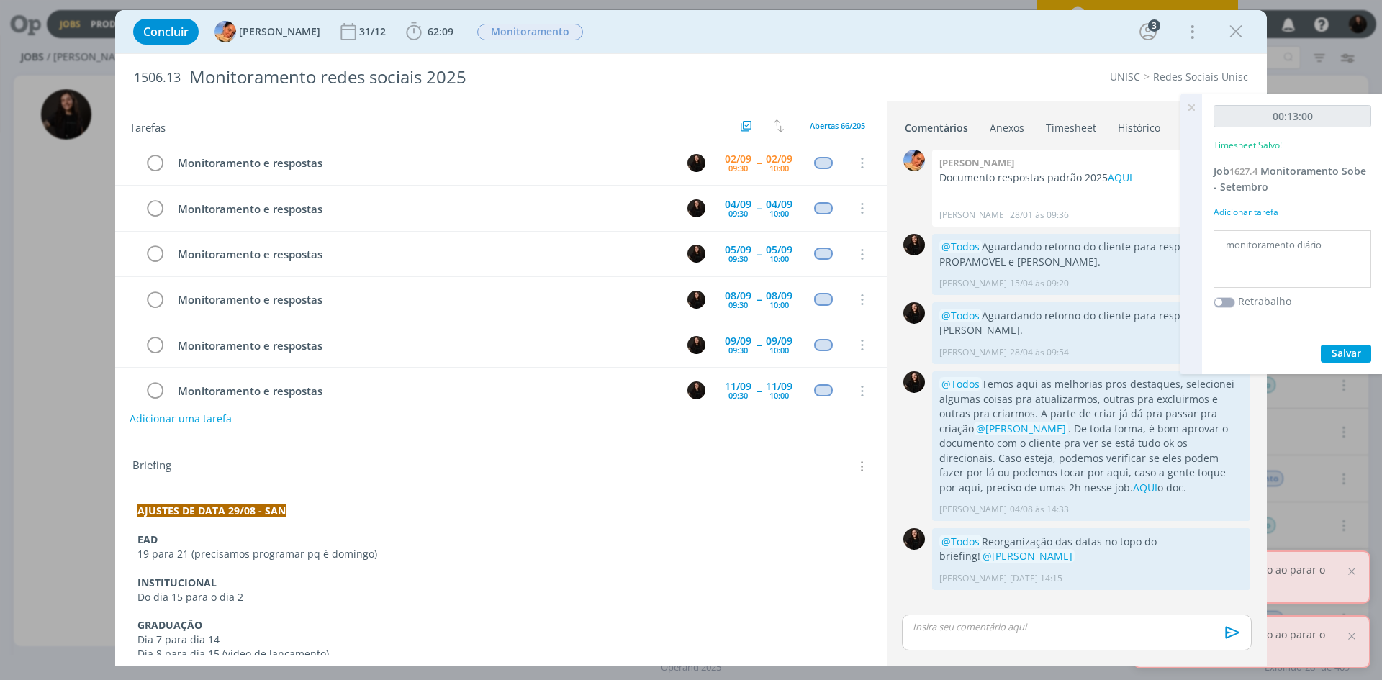
drag, startPoint x: 492, startPoint y: 630, endPoint x: 506, endPoint y: 652, distance: 26.5
drag, startPoint x: 142, startPoint y: 414, endPoint x: 158, endPoint y: 378, distance: 39.6
click at [142, 414] on button "Adicionar uma tarefa" at bounding box center [180, 418] width 102 height 24
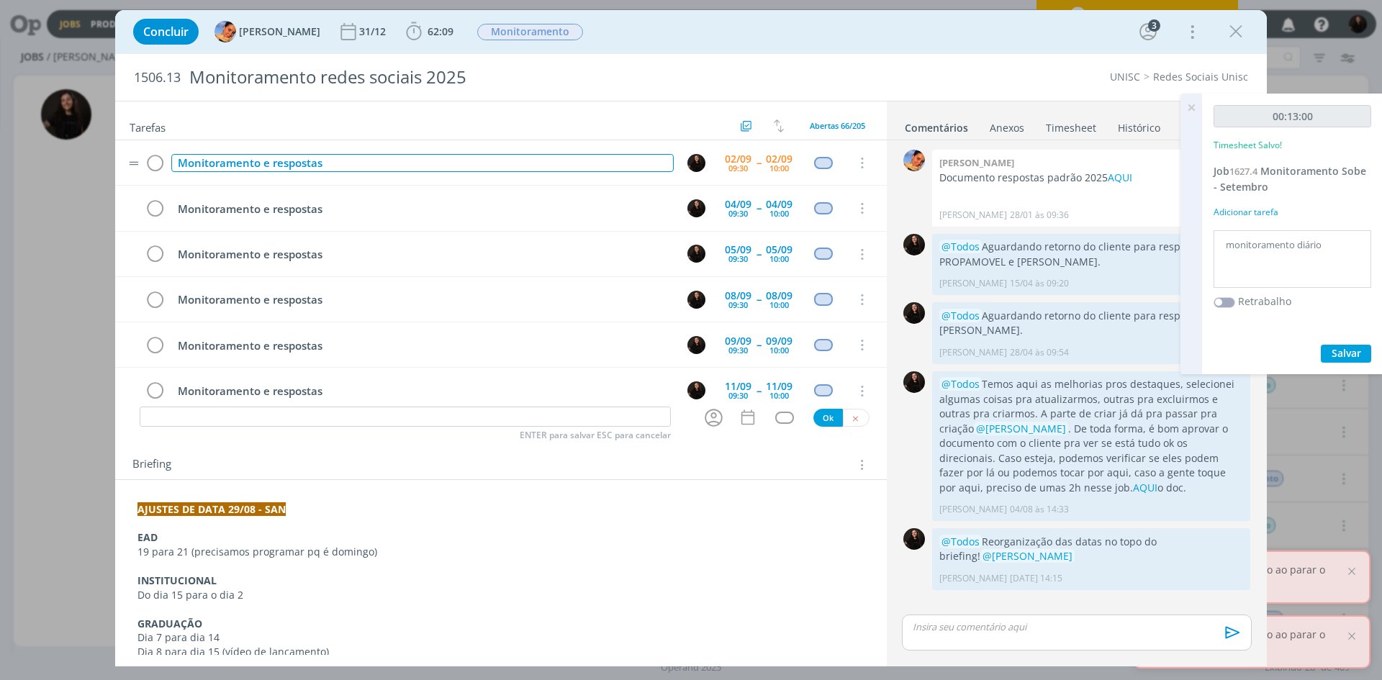
click at [347, 158] on div "Monitoramento e respostas" at bounding box center [422, 163] width 502 height 18
drag, startPoint x: 347, startPoint y: 166, endPoint x: 227, endPoint y: 170, distance: 120.2
click at [227, 170] on div "Monitoramento e respostas" at bounding box center [422, 163] width 502 height 18
click at [854, 417] on button "dialog" at bounding box center [856, 418] width 27 height 18
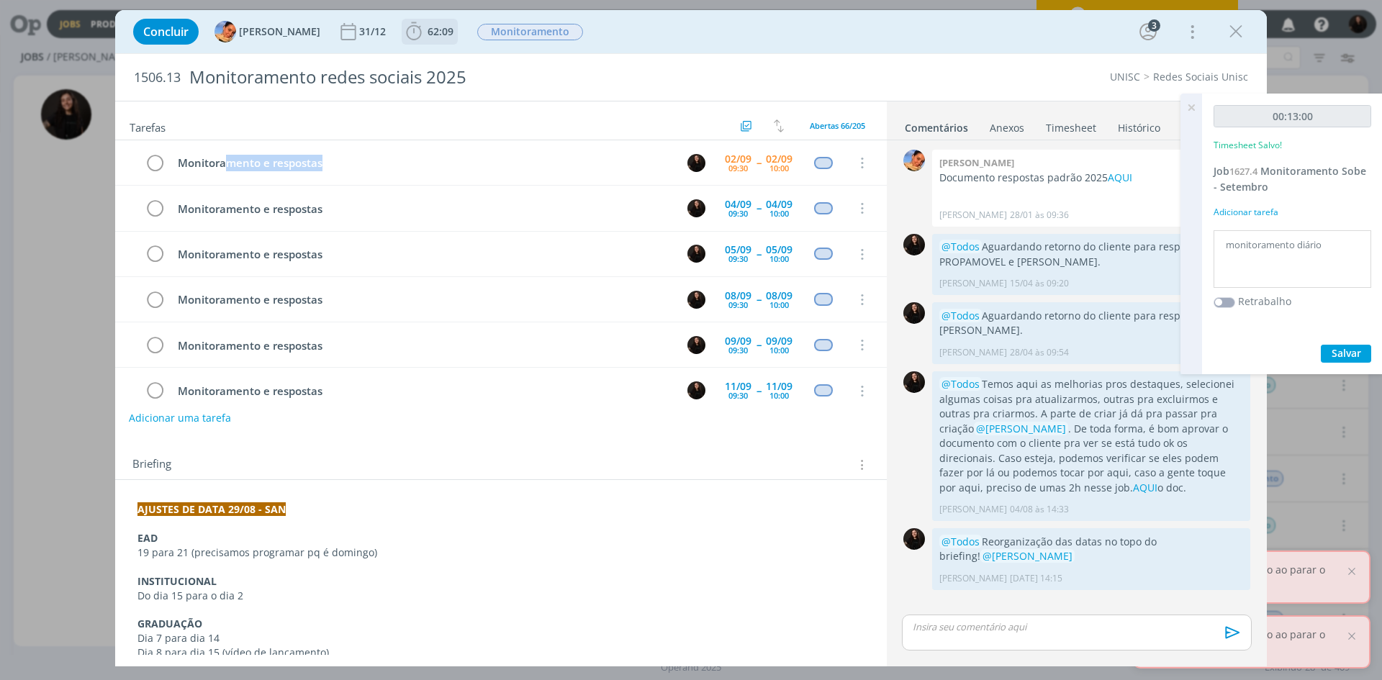
click at [409, 31] on icon "dialog" at bounding box center [414, 32] width 22 height 22
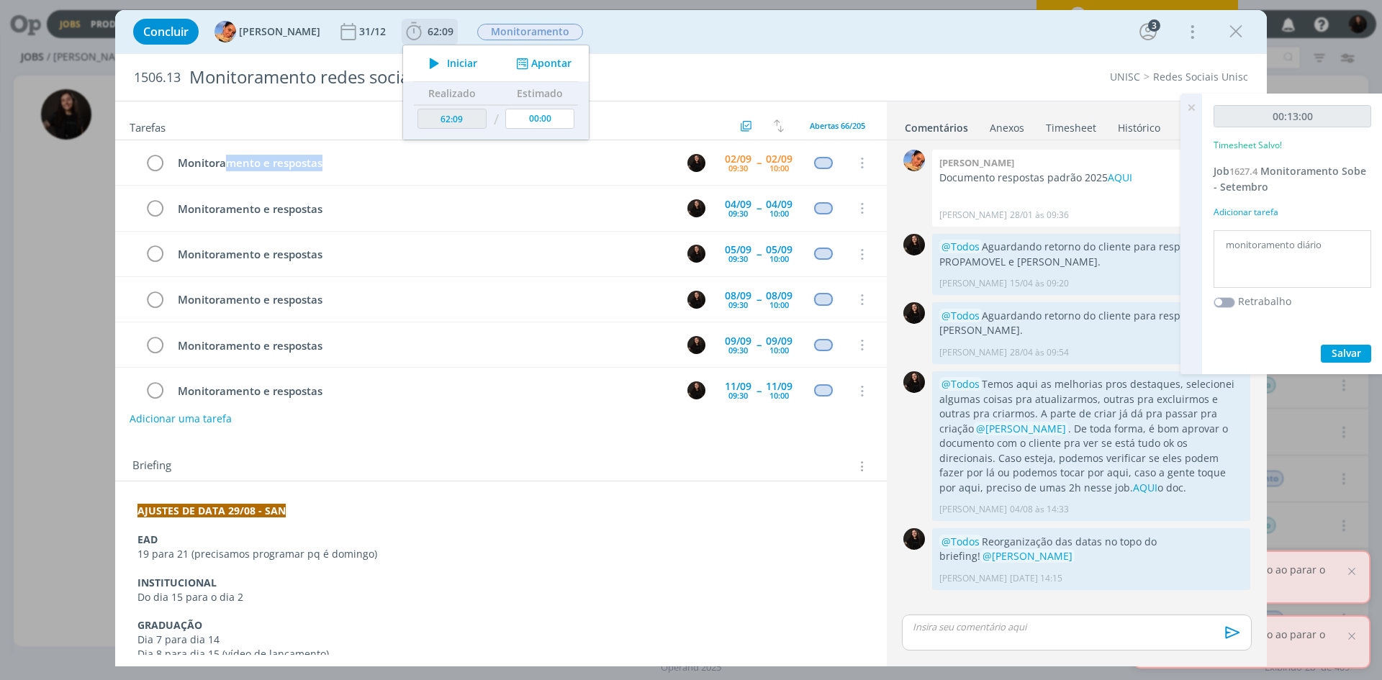
drag, startPoint x: 430, startPoint y: 68, endPoint x: 374, endPoint y: 4, distance: 86.2
click at [430, 68] on icon "dialog" at bounding box center [434, 63] width 25 height 19
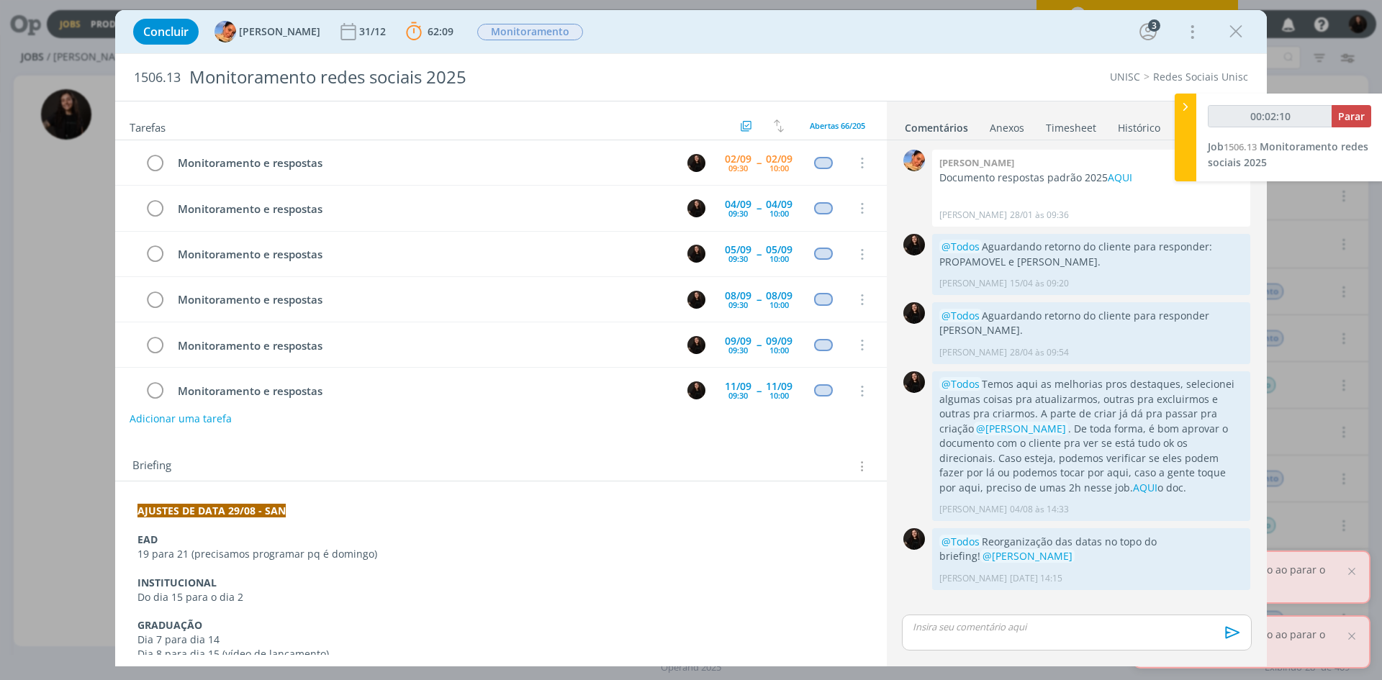
click at [541, 616] on p "dialog" at bounding box center [500, 612] width 727 height 14
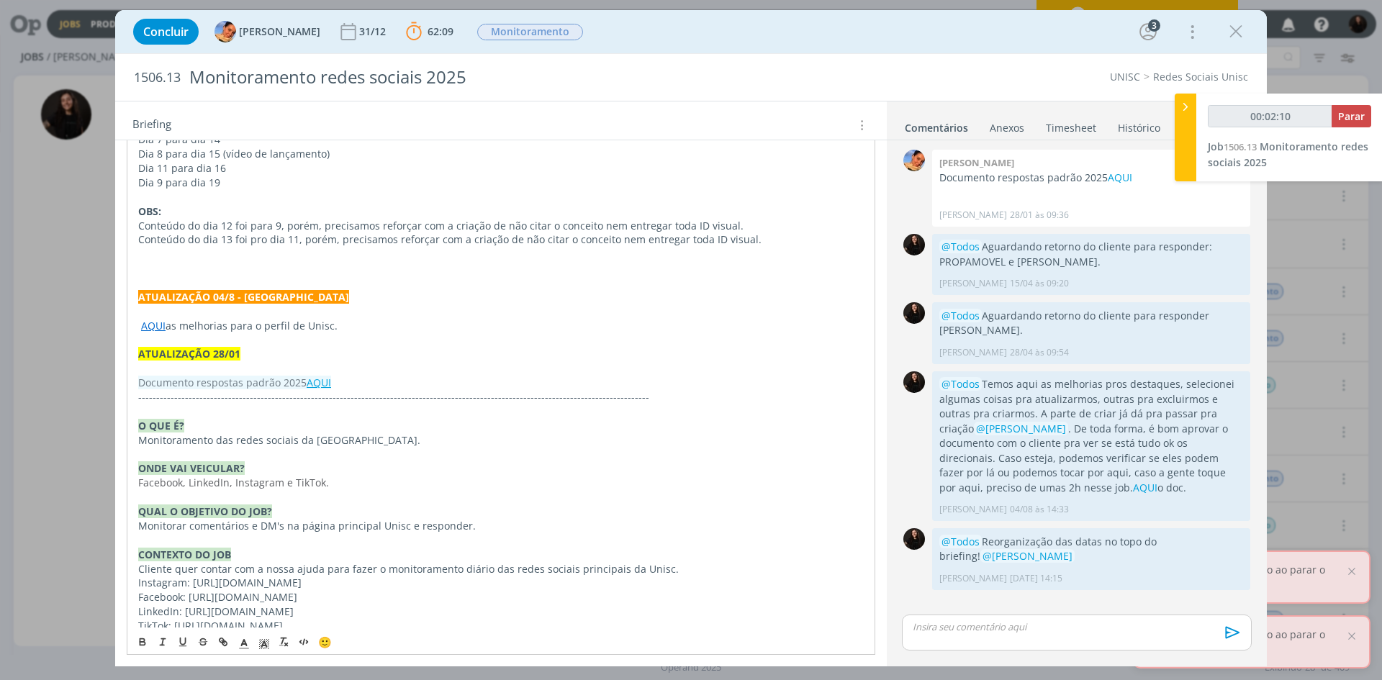
scroll to position [504, 0]
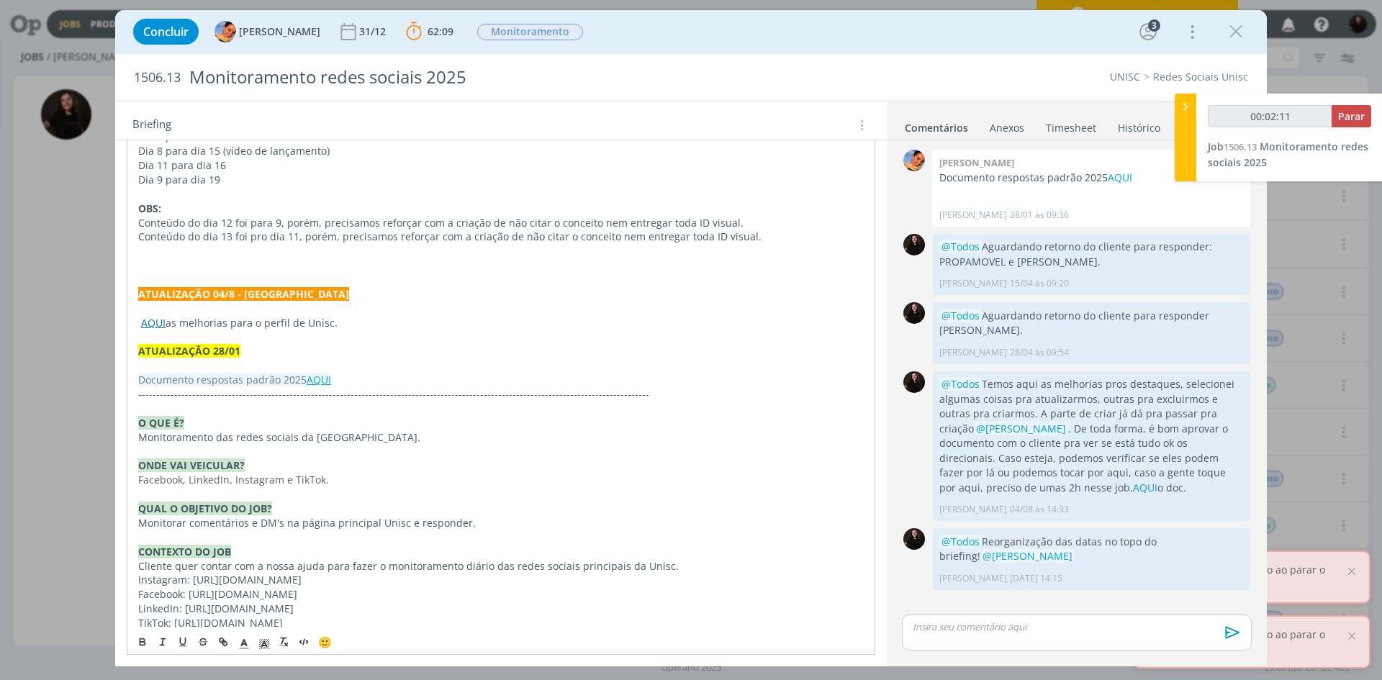
click at [316, 380] on link "AQUI" at bounding box center [319, 380] width 24 height 14
click at [320, 407] on link "[URL][DOMAIN_NAME]" at bounding box center [274, 407] width 109 height 19
type input "00:27:48"
click at [1193, 107] on div at bounding box center [1185, 138] width 22 height 88
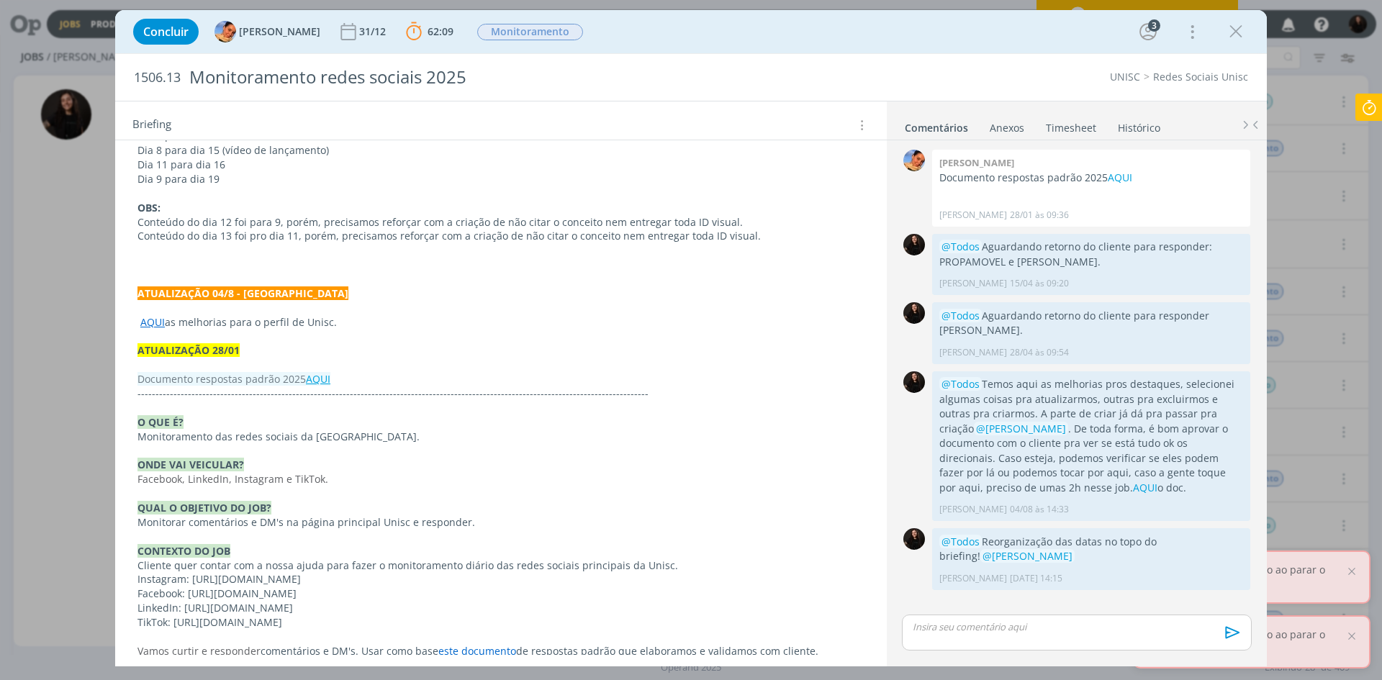
drag, startPoint x: 1370, startPoint y: 113, endPoint x: 1302, endPoint y: 119, distance: 67.9
click at [1370, 114] on icon at bounding box center [1369, 108] width 26 height 28
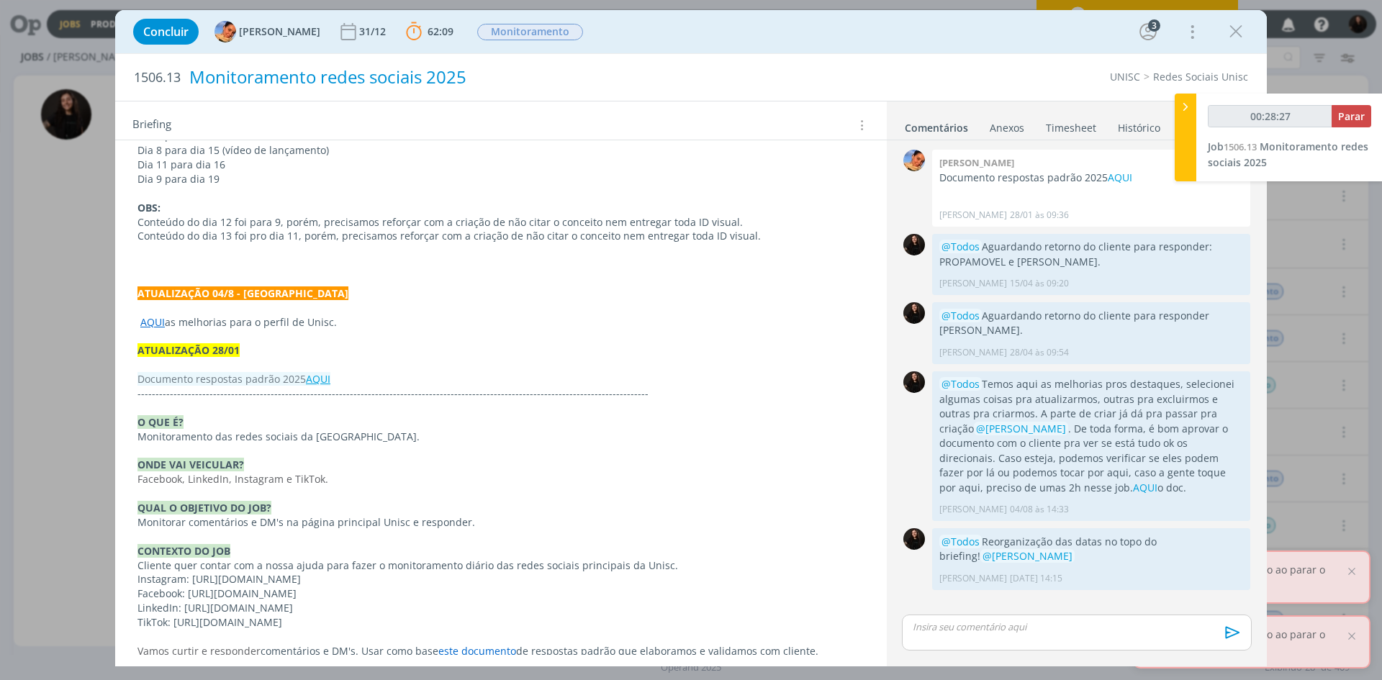
drag, startPoint x: 1185, startPoint y: 105, endPoint x: 612, endPoint y: 63, distance: 574.4
click at [1107, 96] on div "Jobs Produção Mídia Notificações Central de Ajuda Área de Membros Implantação o…" at bounding box center [691, 340] width 1382 height 680
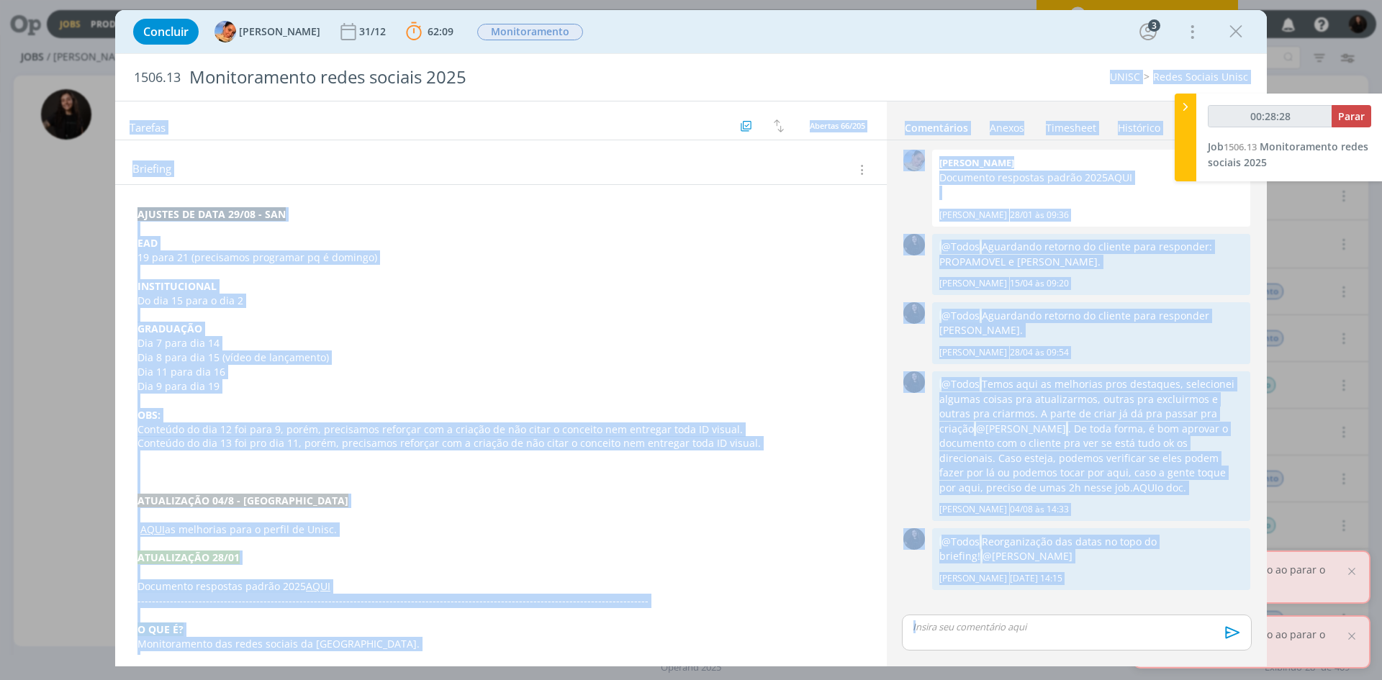
scroll to position [0, 0]
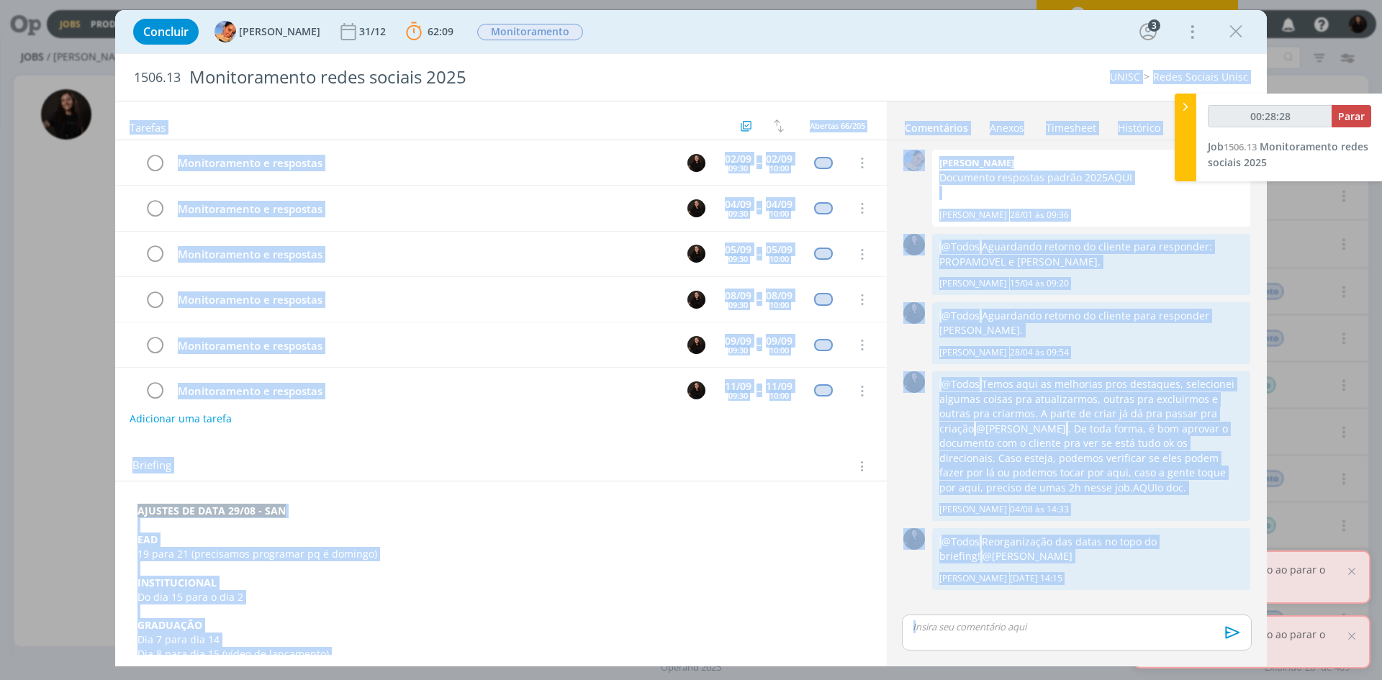
click at [573, 462] on div "Briefing Briefings Predefinidos Versões do Briefing Ver Briefing do Projeto" at bounding box center [502, 466] width 741 height 19
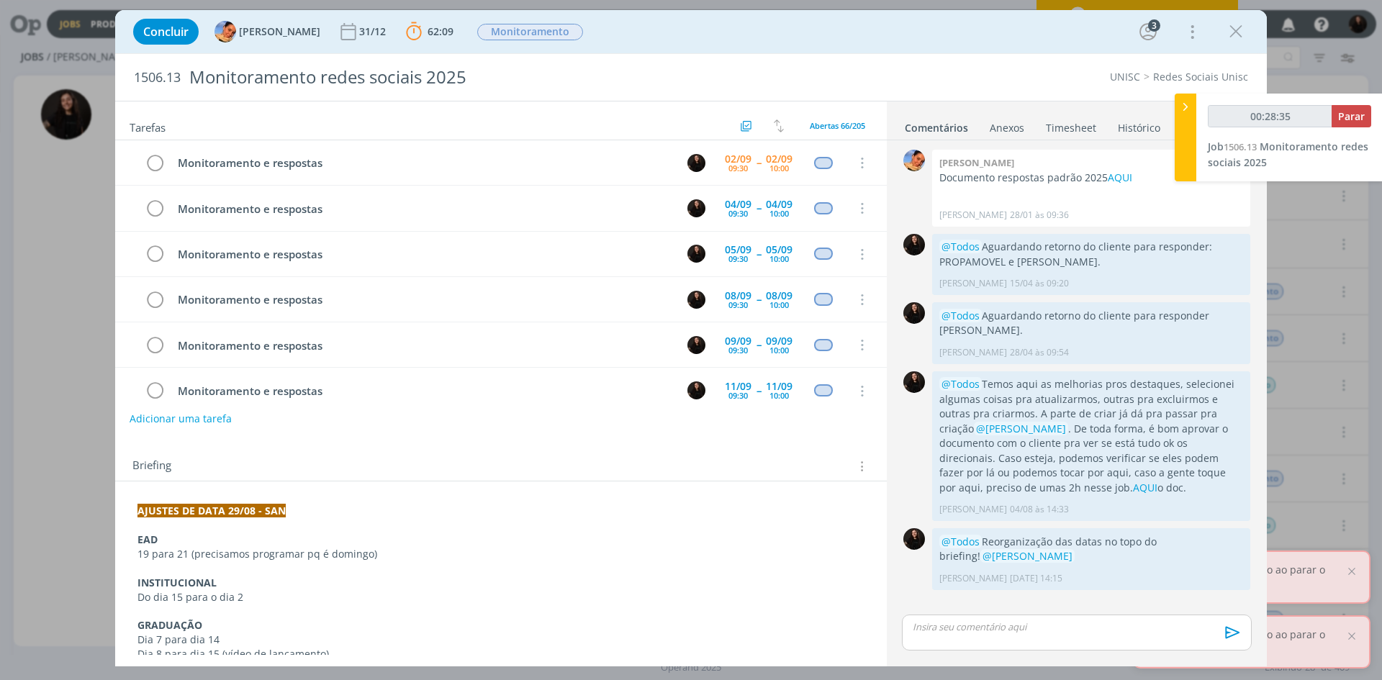
type input "00:28:36"
click at [1177, 114] on div at bounding box center [1185, 138] width 22 height 88
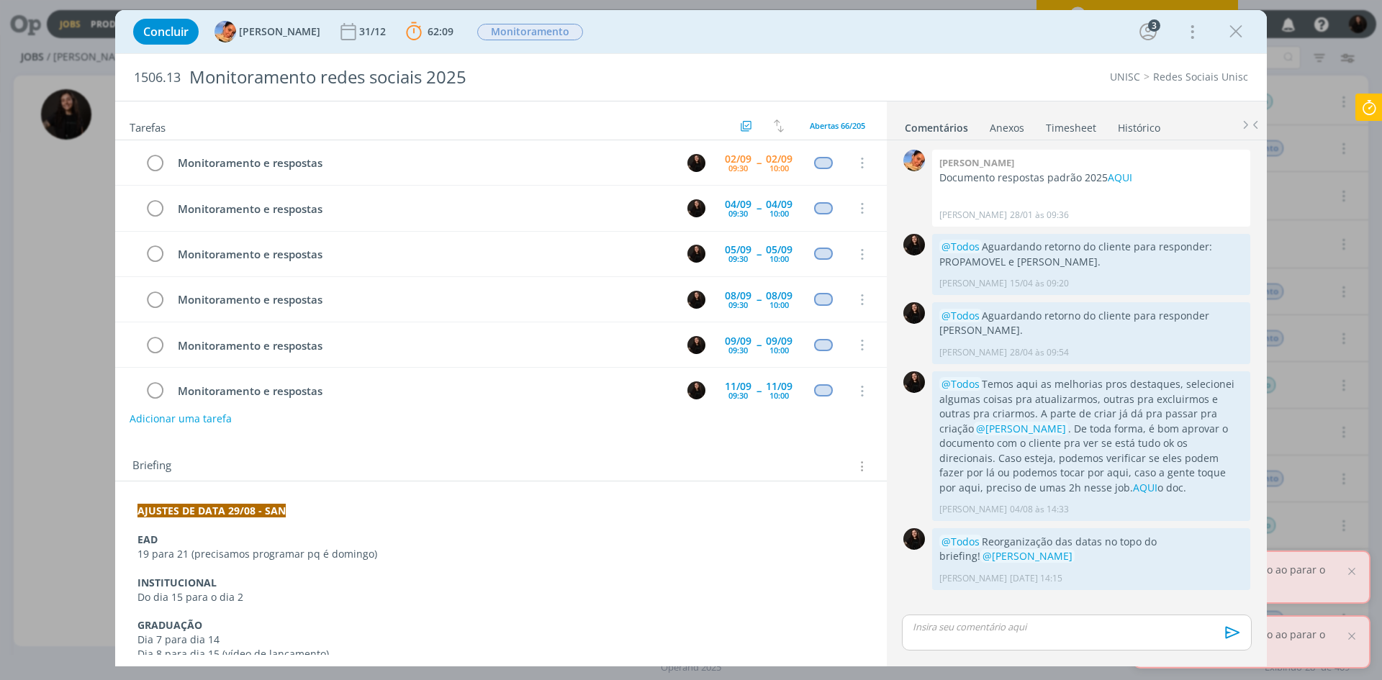
click at [1364, 116] on icon at bounding box center [1369, 108] width 26 height 28
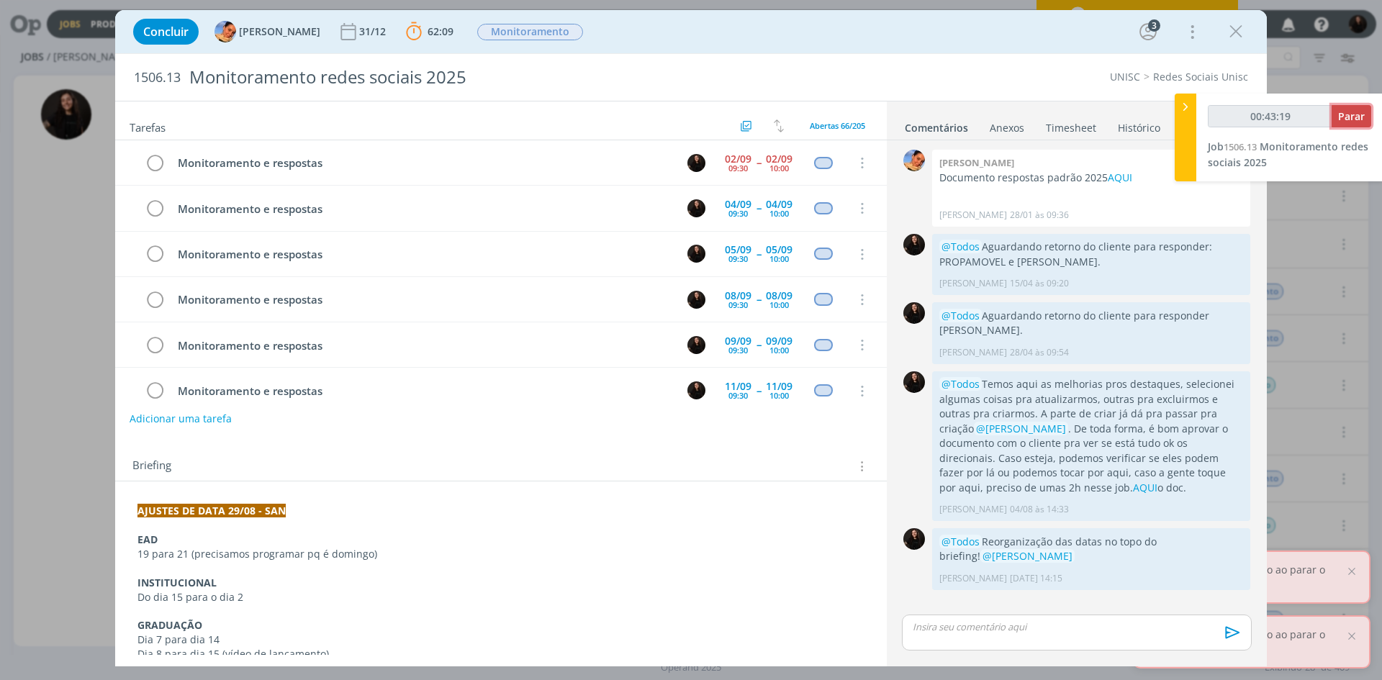
click at [1352, 115] on span "Parar" at bounding box center [1351, 116] width 27 height 14
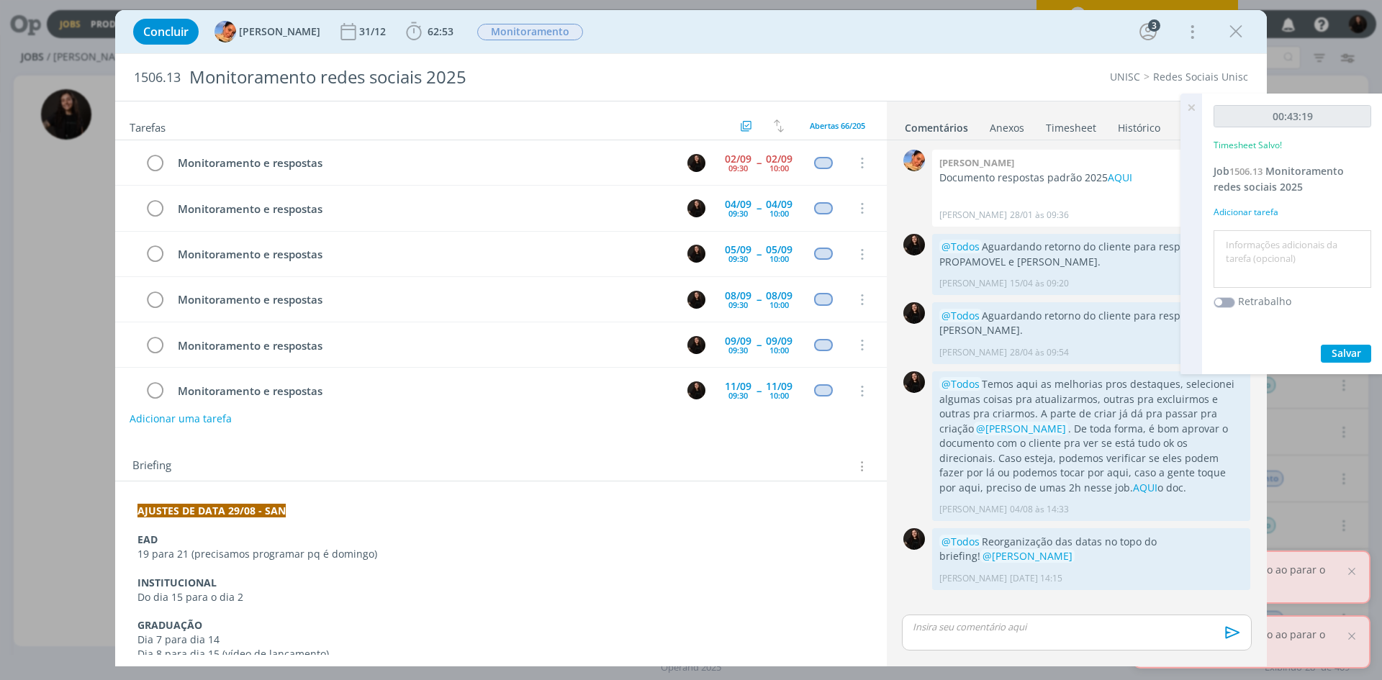
type input "00:44:00"
click at [1317, 241] on textarea at bounding box center [1292, 259] width 150 height 51
type textarea "monitoramento diário"
click at [1336, 352] on span "Salvar" at bounding box center [1346, 353] width 30 height 14
drag, startPoint x: 155, startPoint y: 166, endPoint x: 226, endPoint y: 653, distance: 491.7
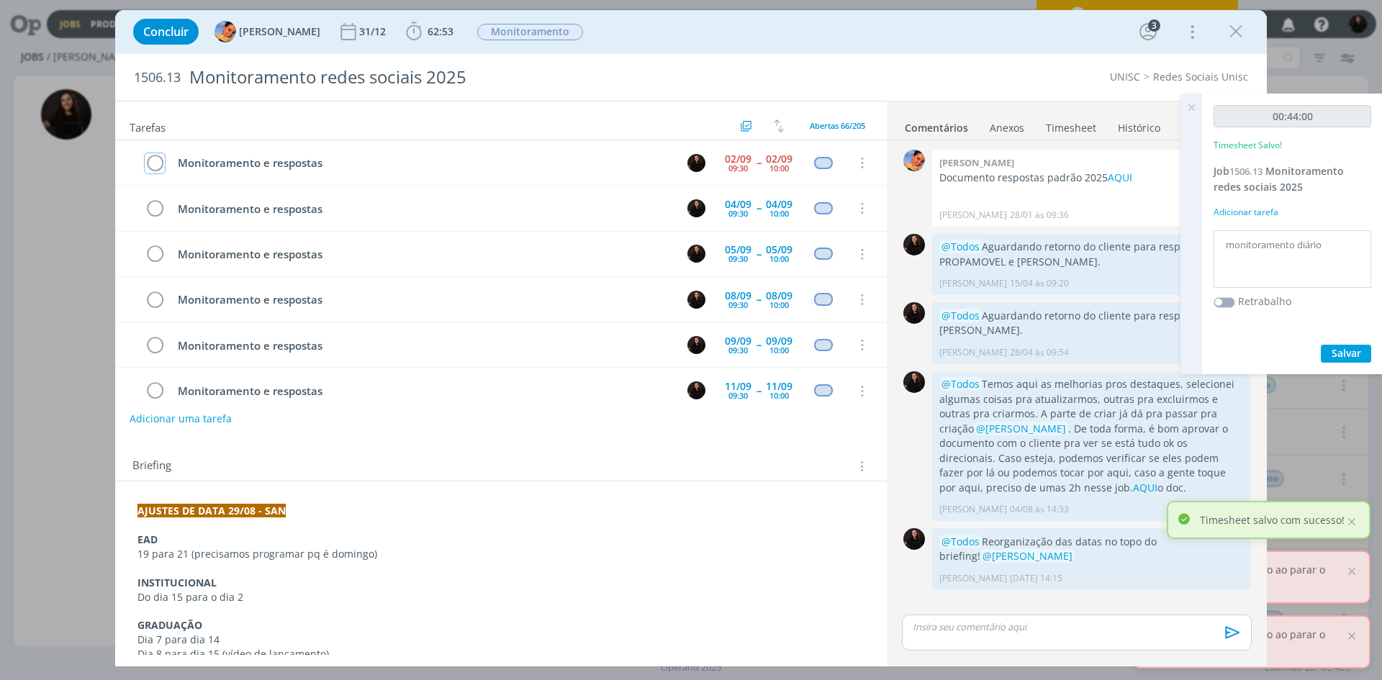
click at [154, 169] on icon "dialog" at bounding box center [155, 164] width 20 height 22
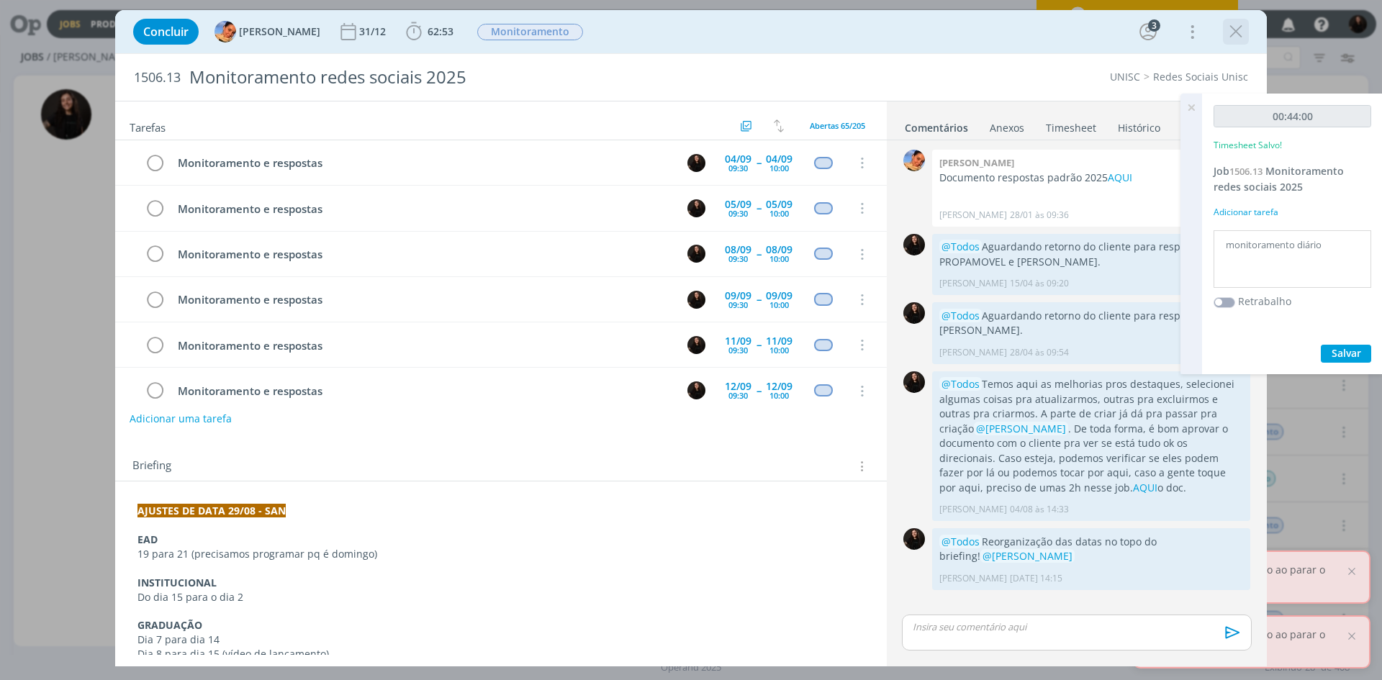
click at [1241, 31] on icon "dialog" at bounding box center [1236, 32] width 22 height 22
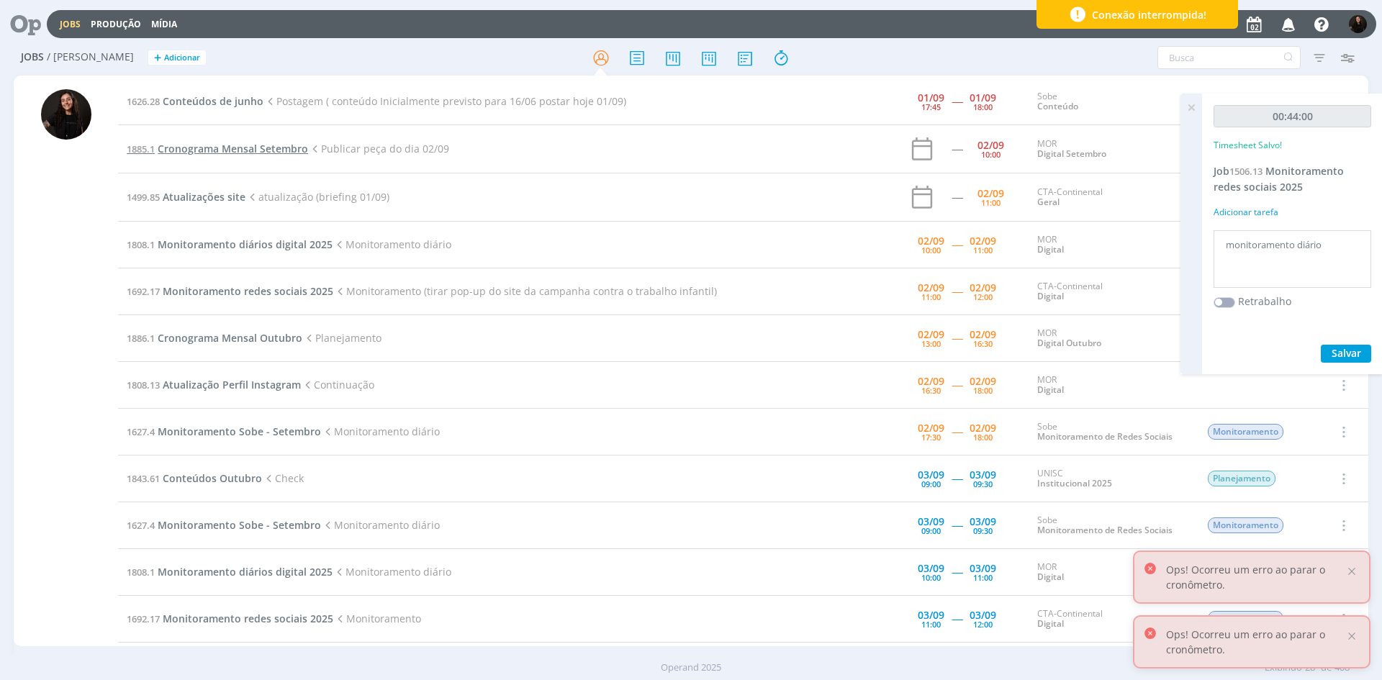
click at [241, 145] on span "Cronograma Mensal Setembro" at bounding box center [233, 149] width 150 height 14
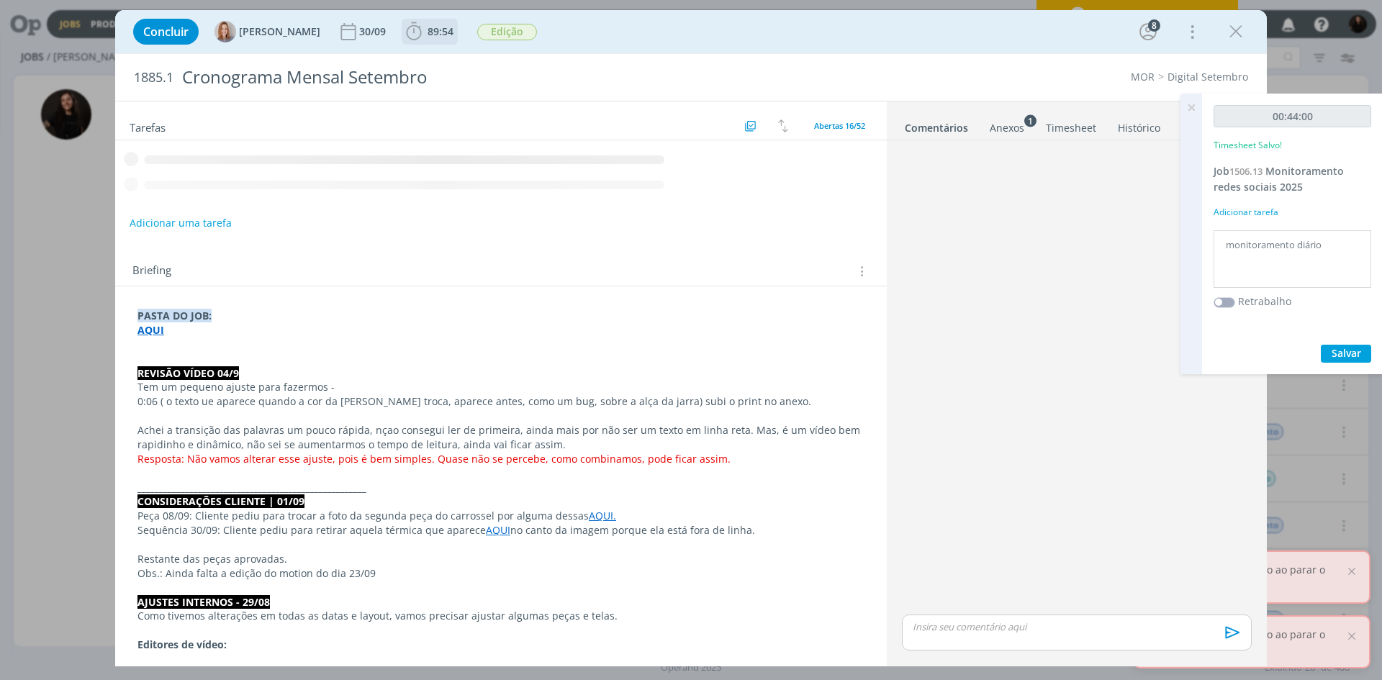
click at [415, 27] on icon "dialog" at bounding box center [414, 32] width 22 height 22
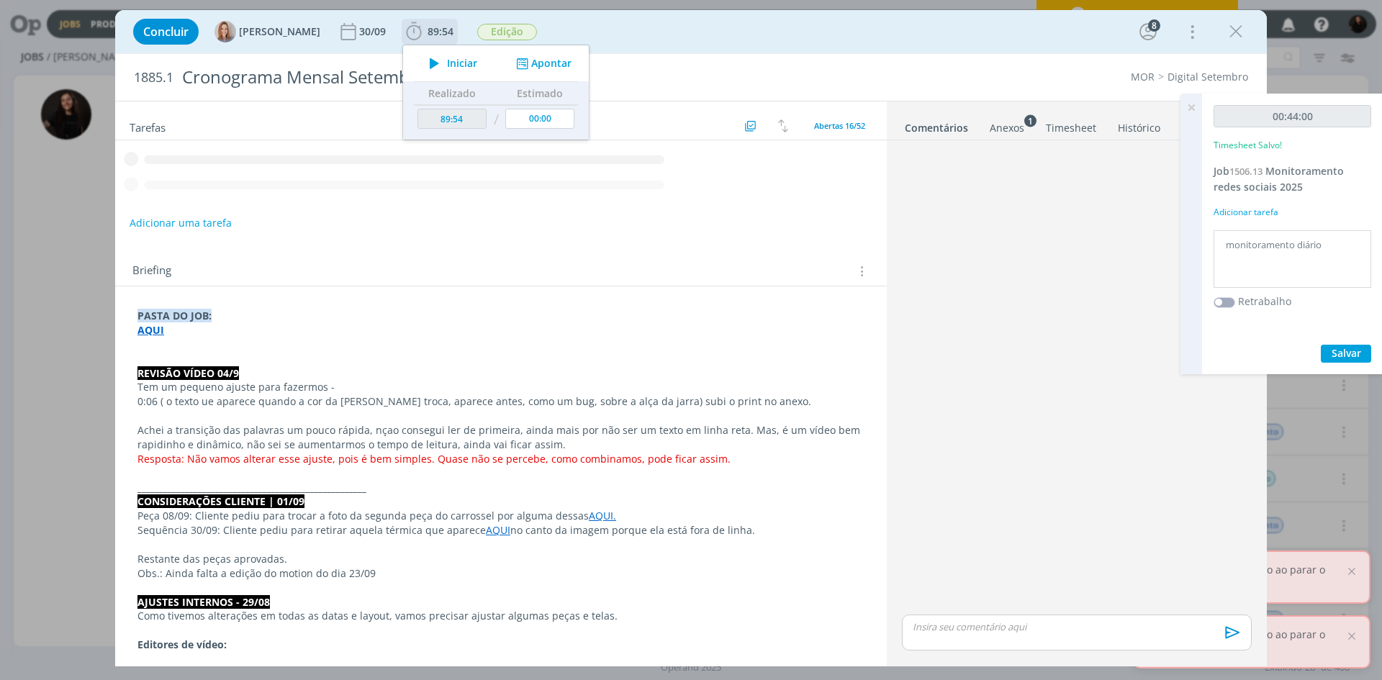
click at [447, 64] on span "Iniciar" at bounding box center [462, 63] width 30 height 10
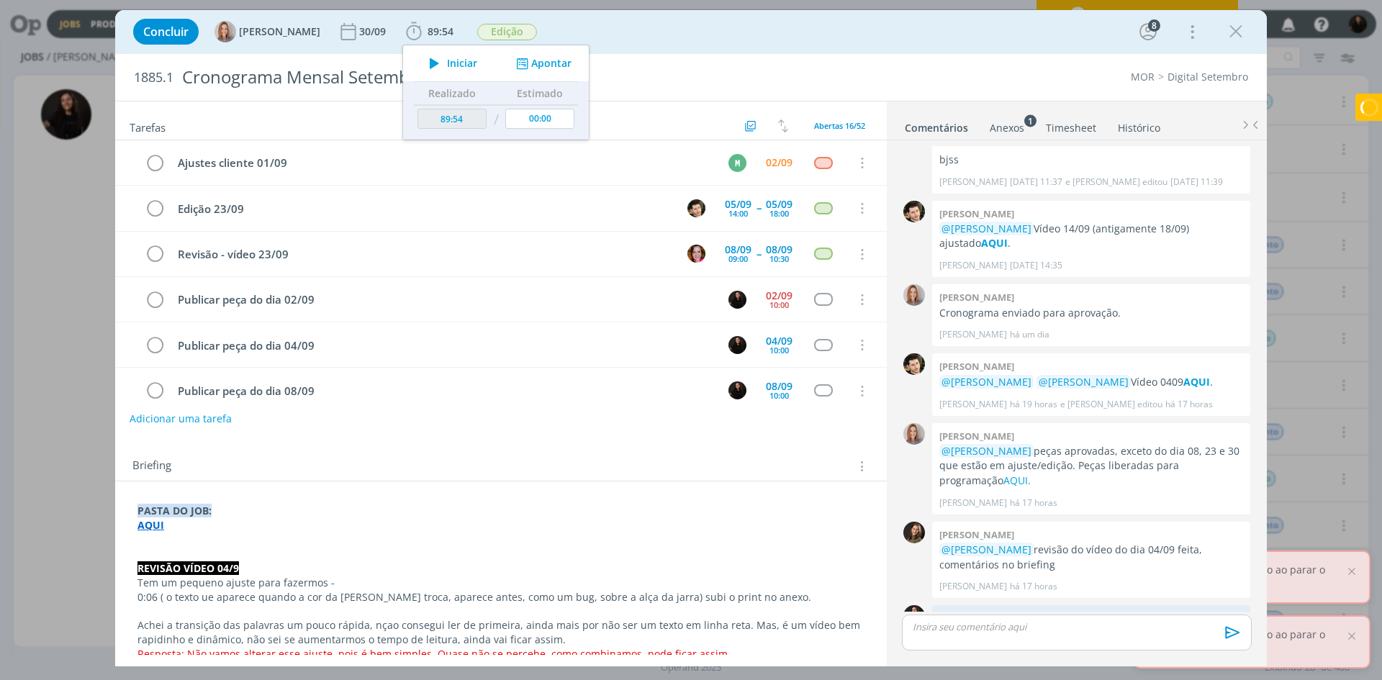
scroll to position [91, 0]
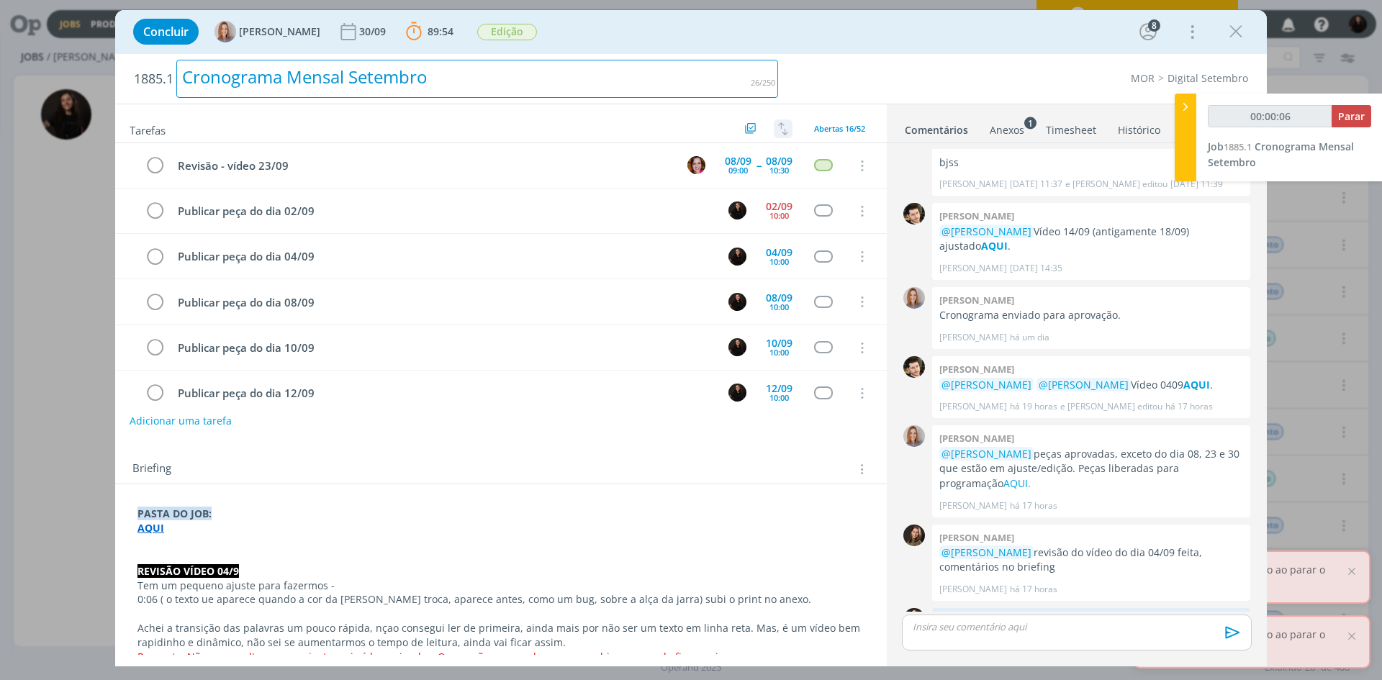
drag, startPoint x: 735, startPoint y: 54, endPoint x: 777, endPoint y: 128, distance: 85.1
click at [735, 54] on h2 "1885.1 Cronograma Mensal Setembro" at bounding box center [456, 79] width 644 height 50
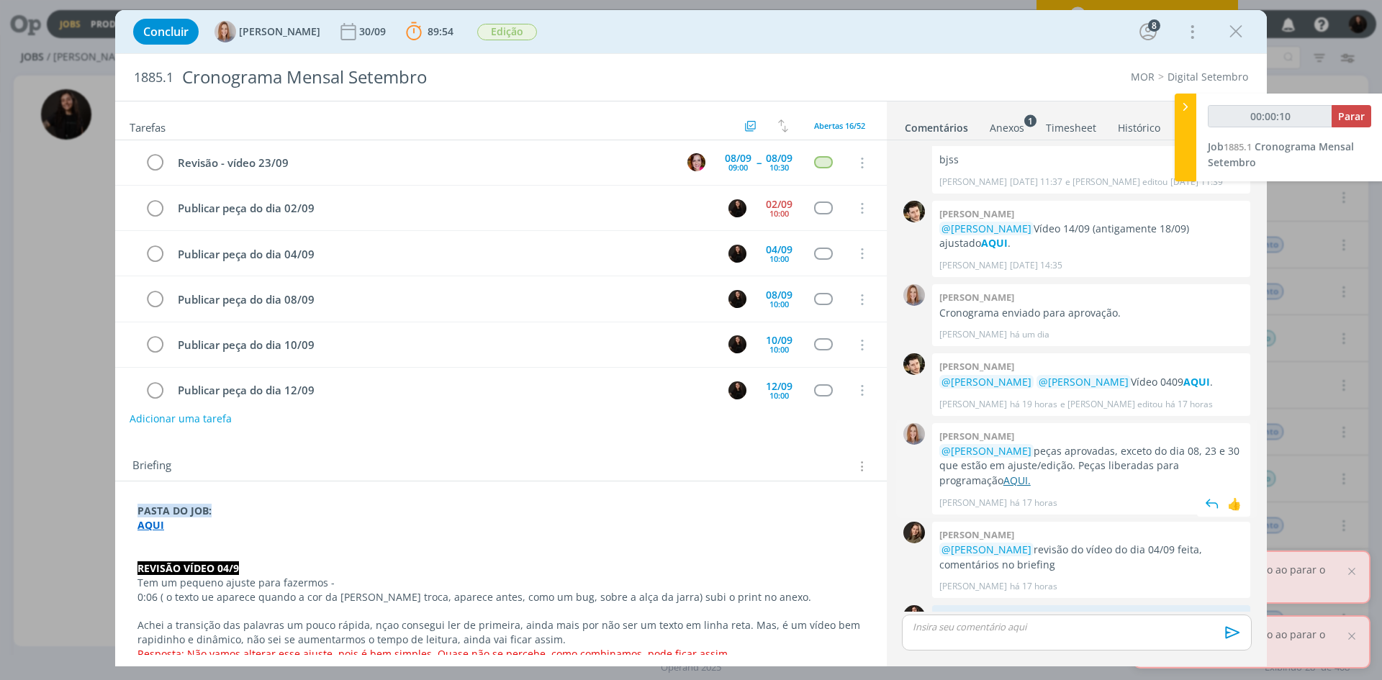
click at [1003, 474] on link "AQUI." at bounding box center [1016, 481] width 27 height 14
click at [1350, 117] on span "Parar" at bounding box center [1351, 116] width 27 height 14
type input "00:12:00"
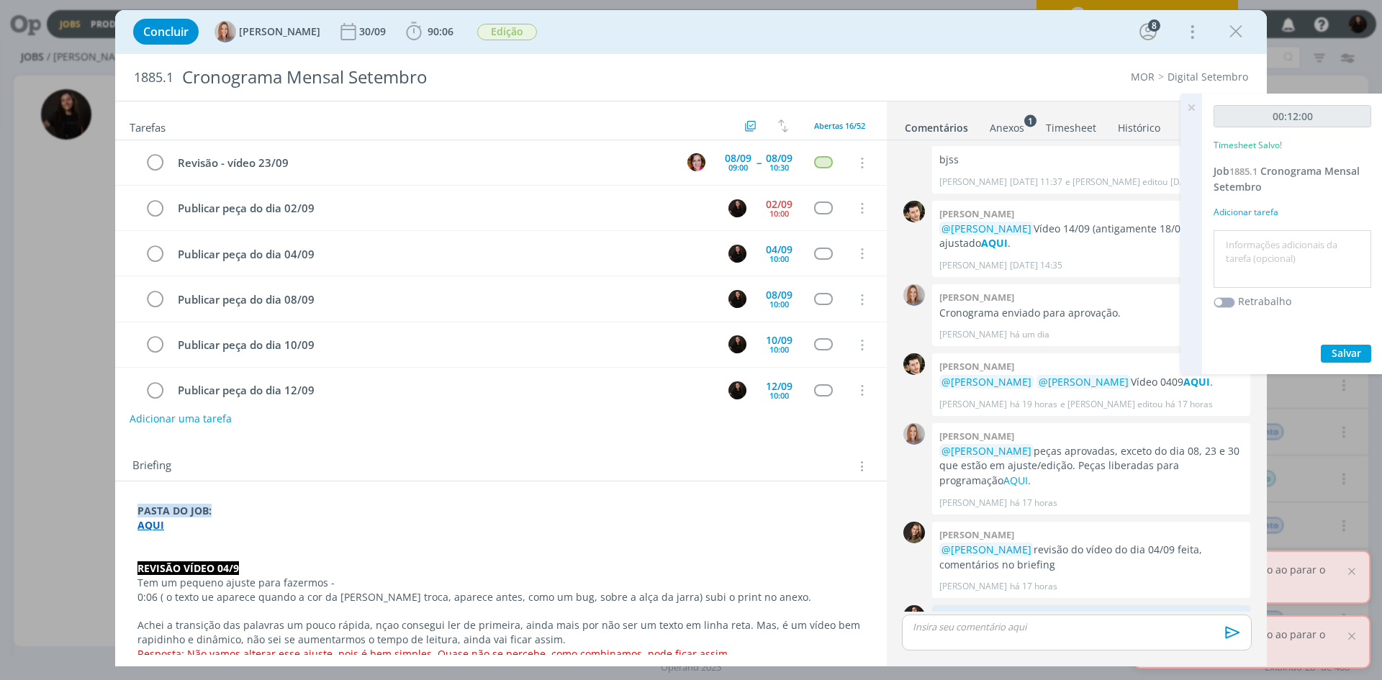
click at [1298, 263] on textarea at bounding box center [1292, 259] width 150 height 51
type textarea "conteudo dia 2"
click at [1344, 361] on button "Salvar" at bounding box center [1346, 354] width 50 height 18
click at [1038, 616] on div "dialog" at bounding box center [1077, 633] width 350 height 36
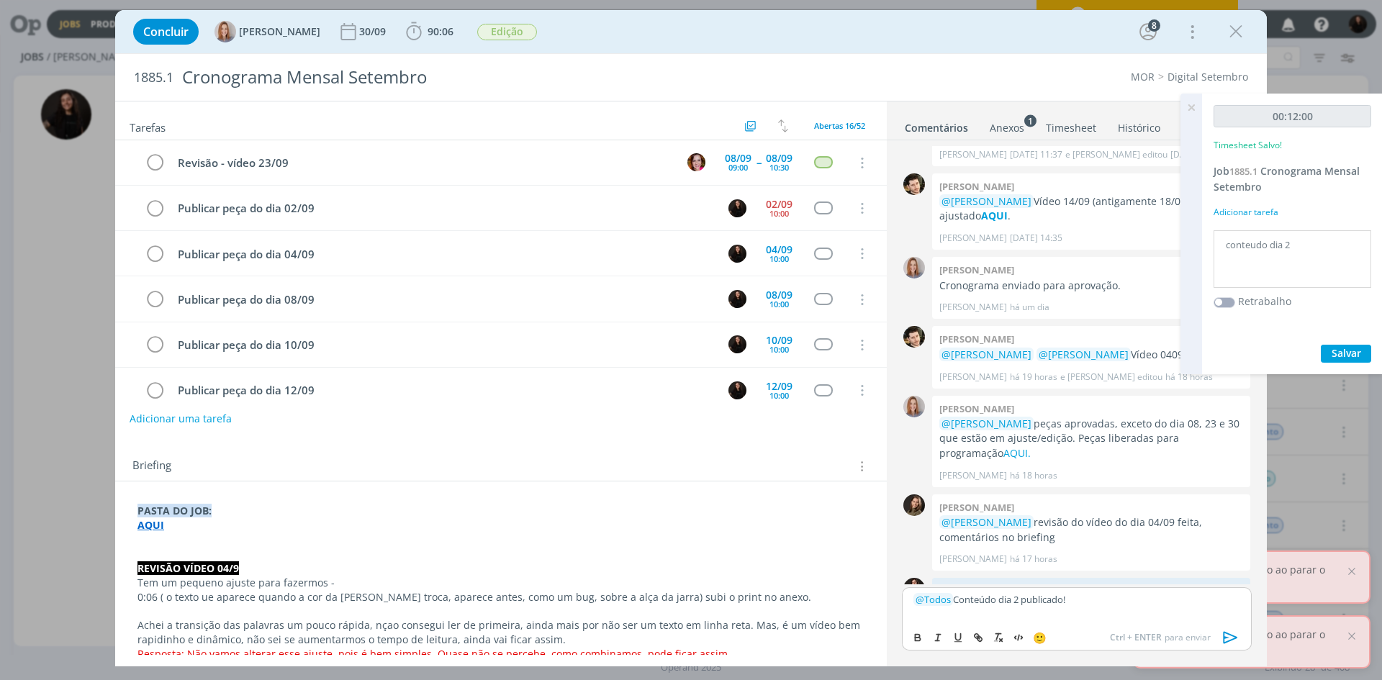
click at [1232, 639] on icon "dialog" at bounding box center [1231, 638] width 22 height 22
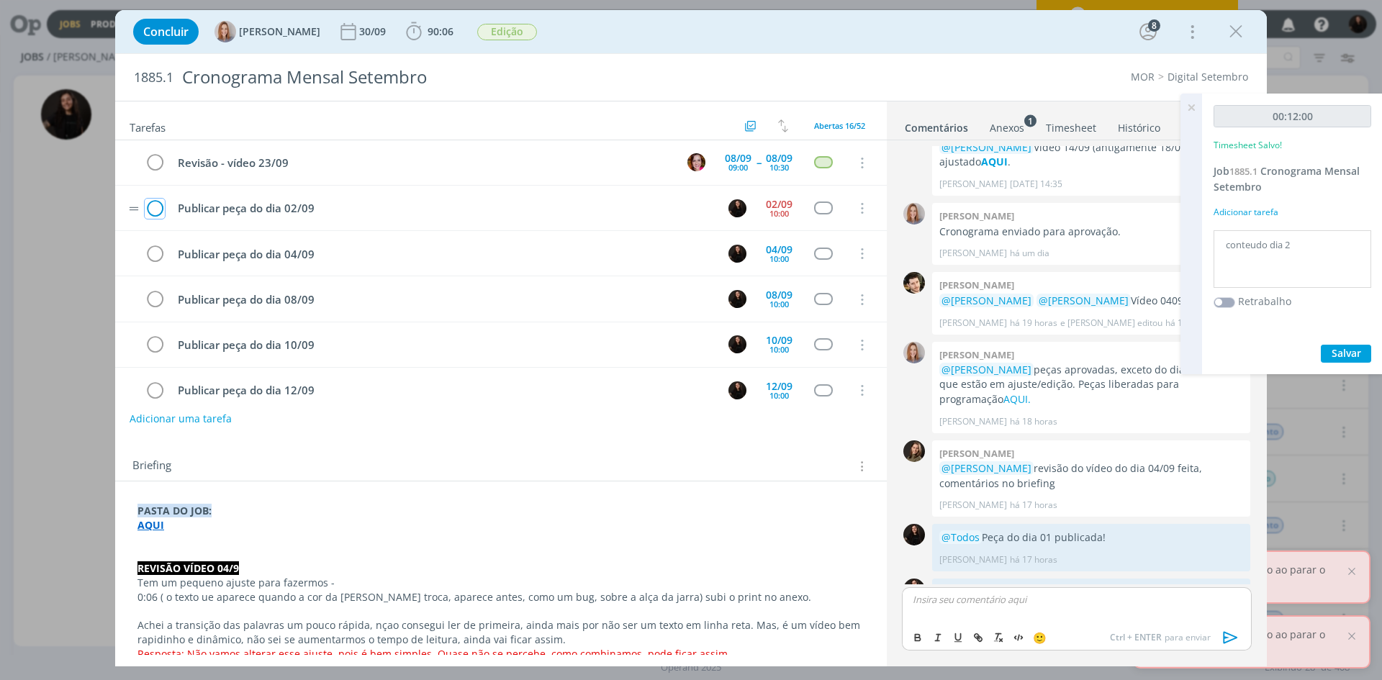
click at [150, 206] on icon "dialog" at bounding box center [155, 209] width 20 height 22
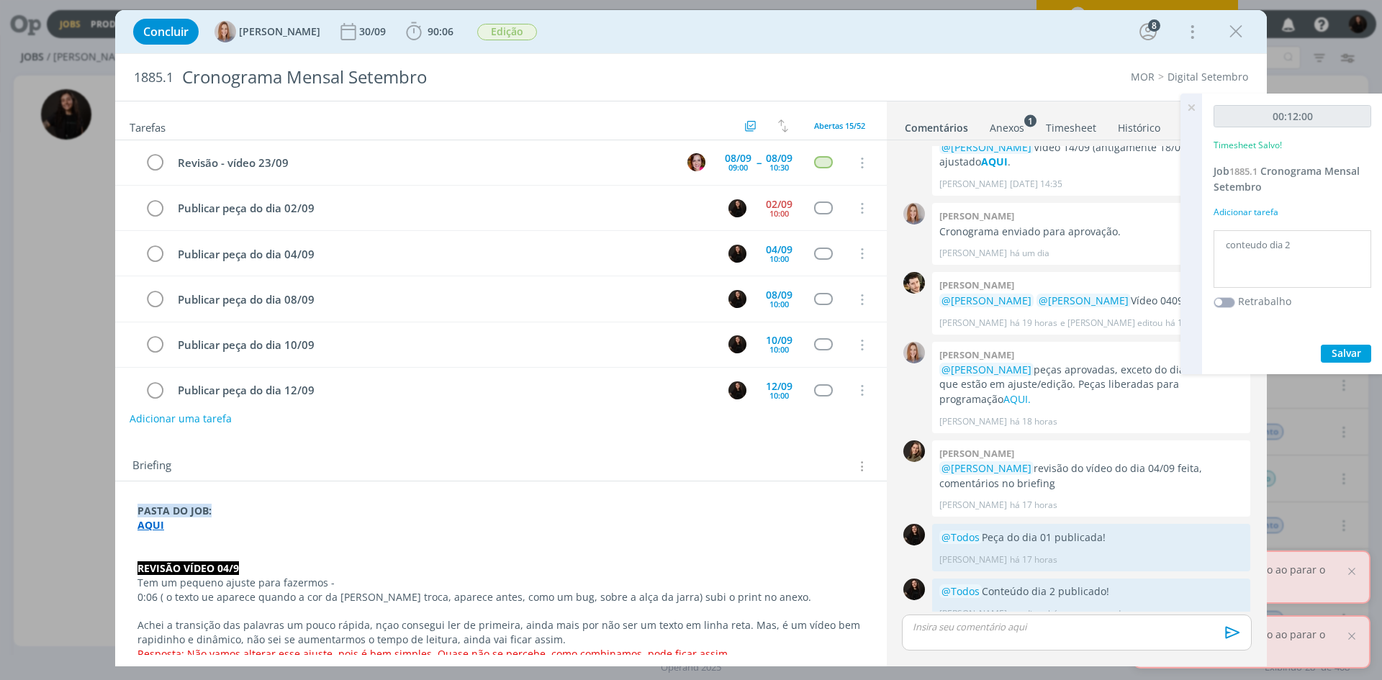
scroll to position [2046, 0]
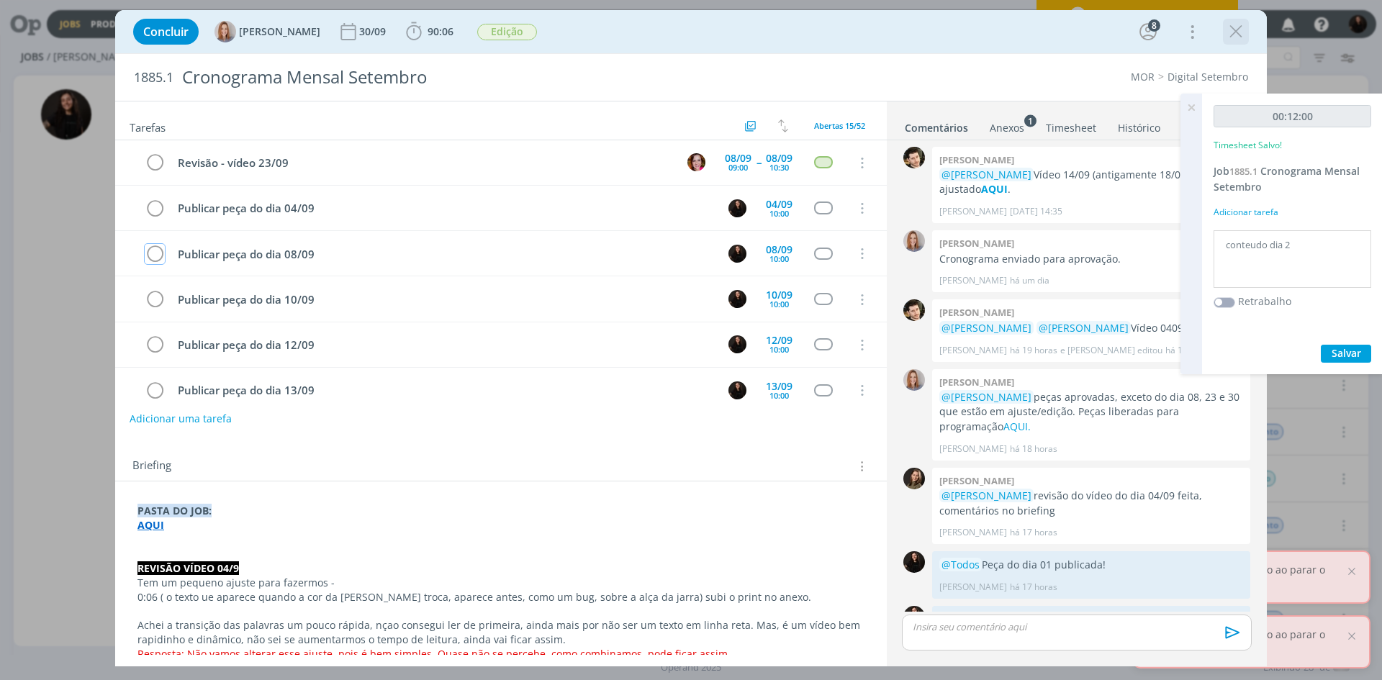
click at [1243, 32] on icon "dialog" at bounding box center [1236, 32] width 22 height 22
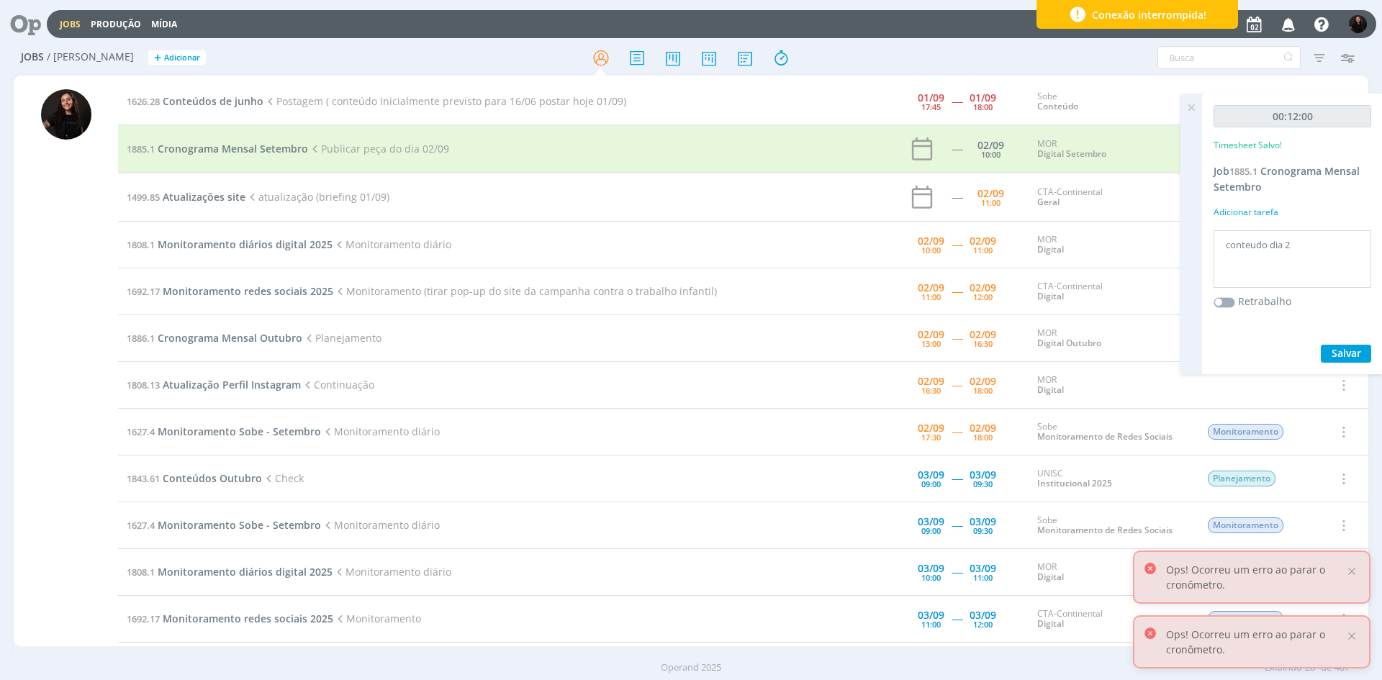
click at [1193, 105] on div at bounding box center [691, 340] width 1382 height 680
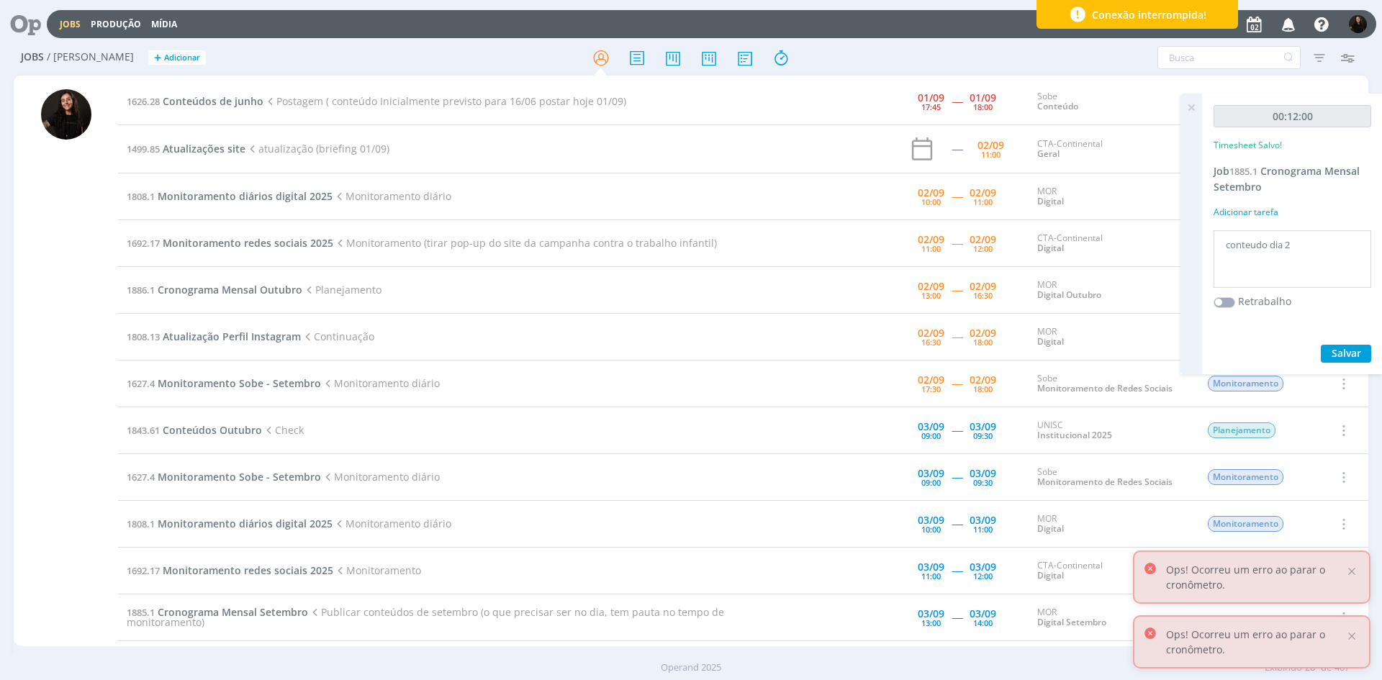
drag, startPoint x: 1192, startPoint y: 101, endPoint x: 304, endPoint y: 170, distance: 891.4
click at [1192, 102] on icon at bounding box center [1191, 108] width 26 height 28
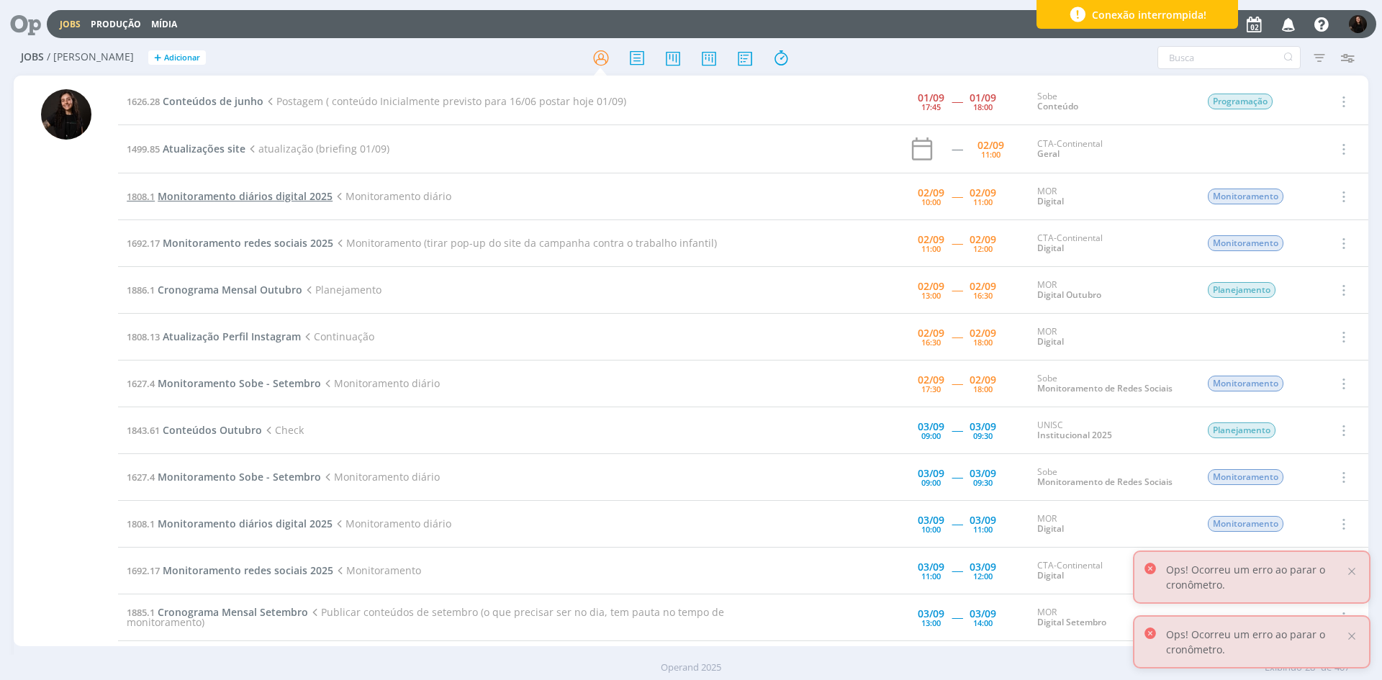
click at [284, 196] on span "Monitoramento diários digital 2025" at bounding box center [245, 196] width 175 height 14
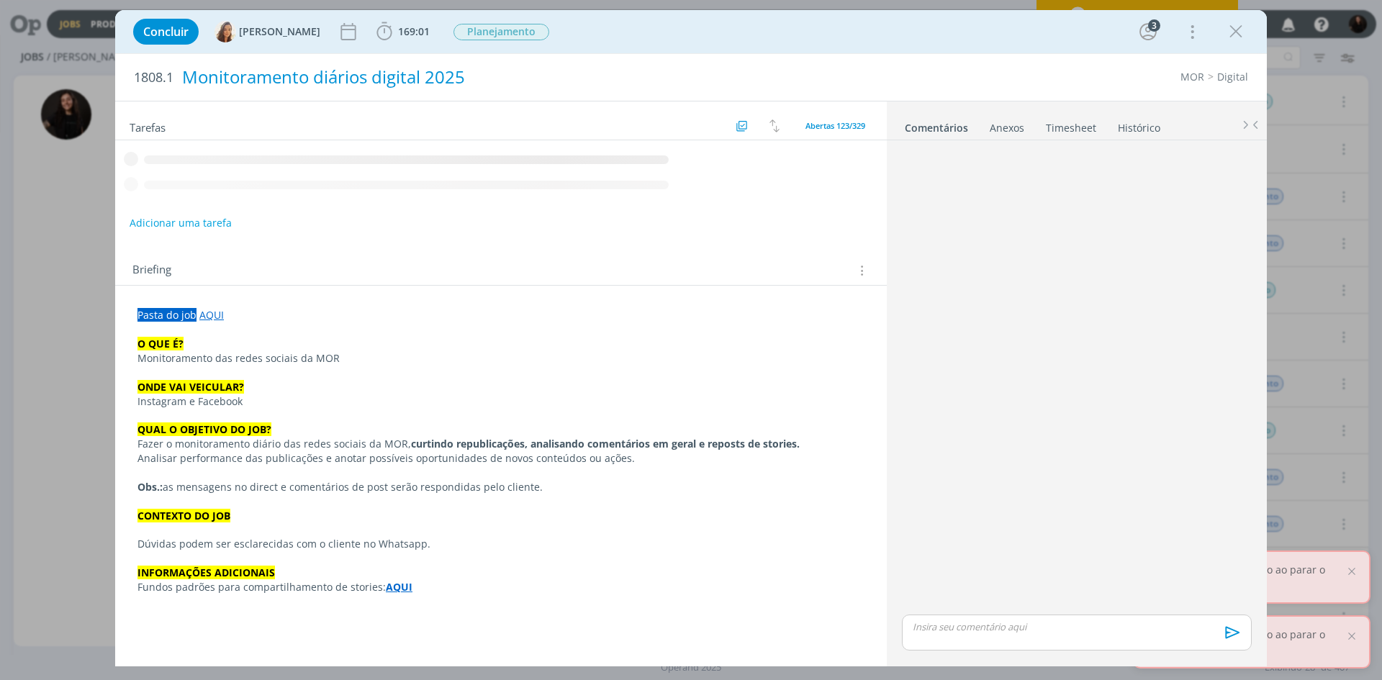
click at [398, 31] on span "169:01" at bounding box center [414, 31] width 32 height 14
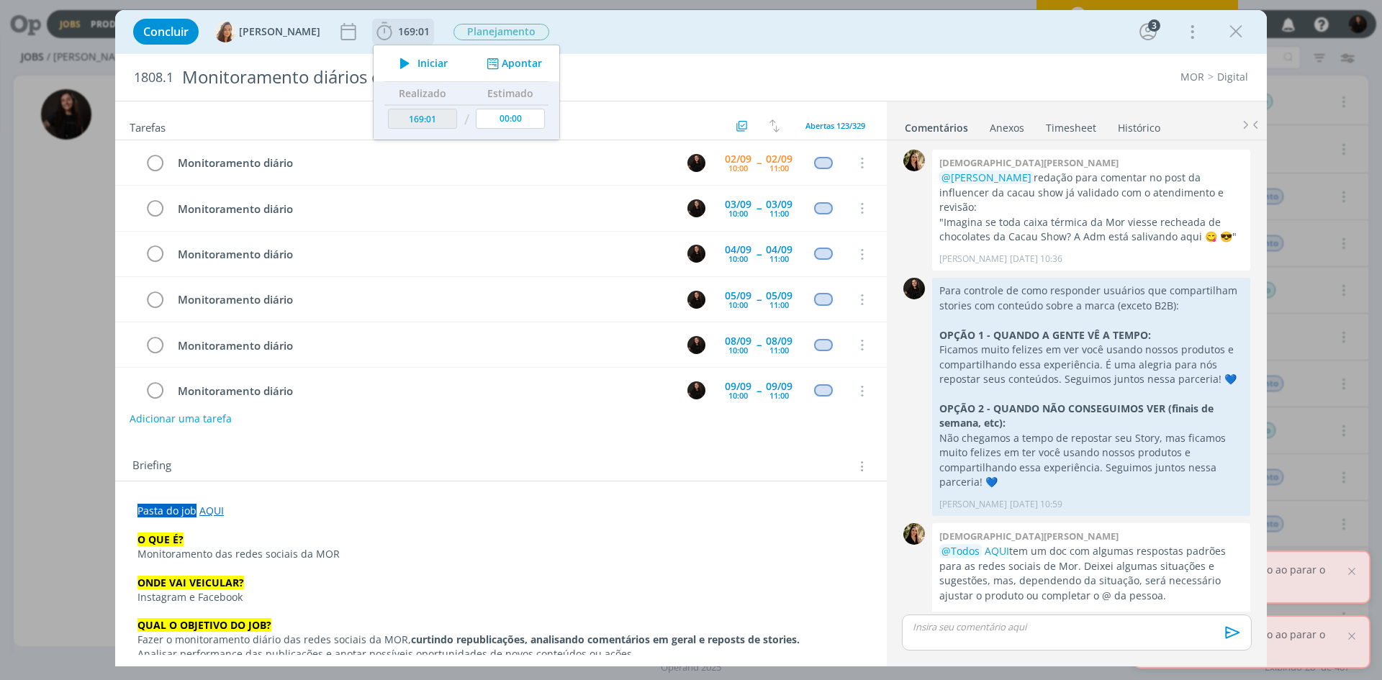
scroll to position [1395, 0]
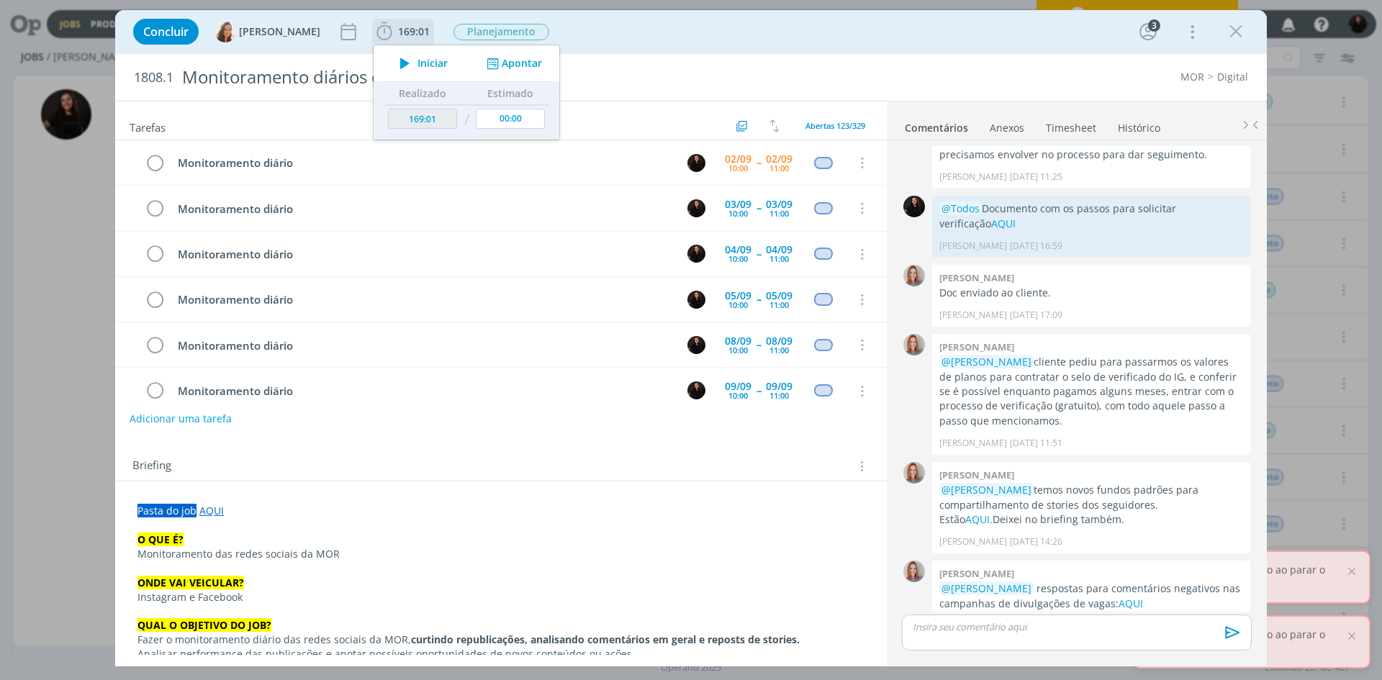
click at [438, 68] on div "Iniciar" at bounding box center [420, 63] width 93 height 20
click at [428, 63] on span "Iniciar" at bounding box center [432, 63] width 30 height 10
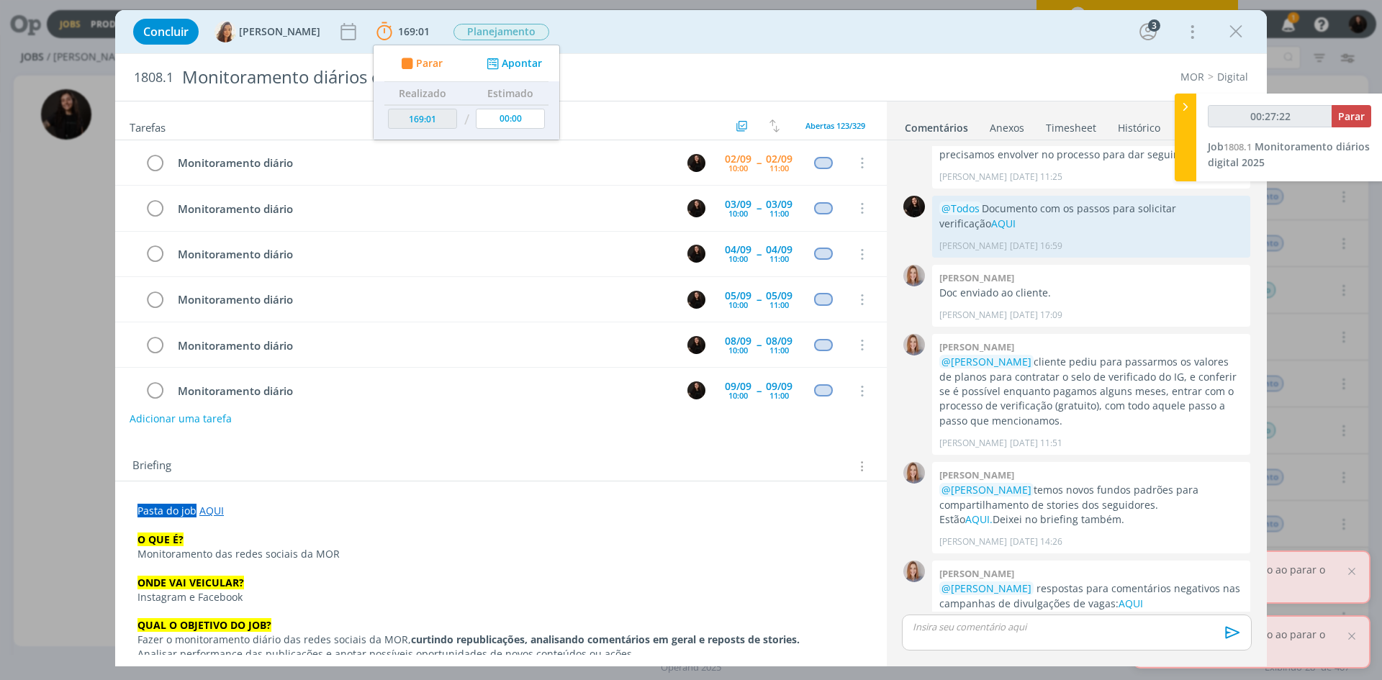
type input "00:28:15"
